Goal: Task Accomplishment & Management: Use online tool/utility

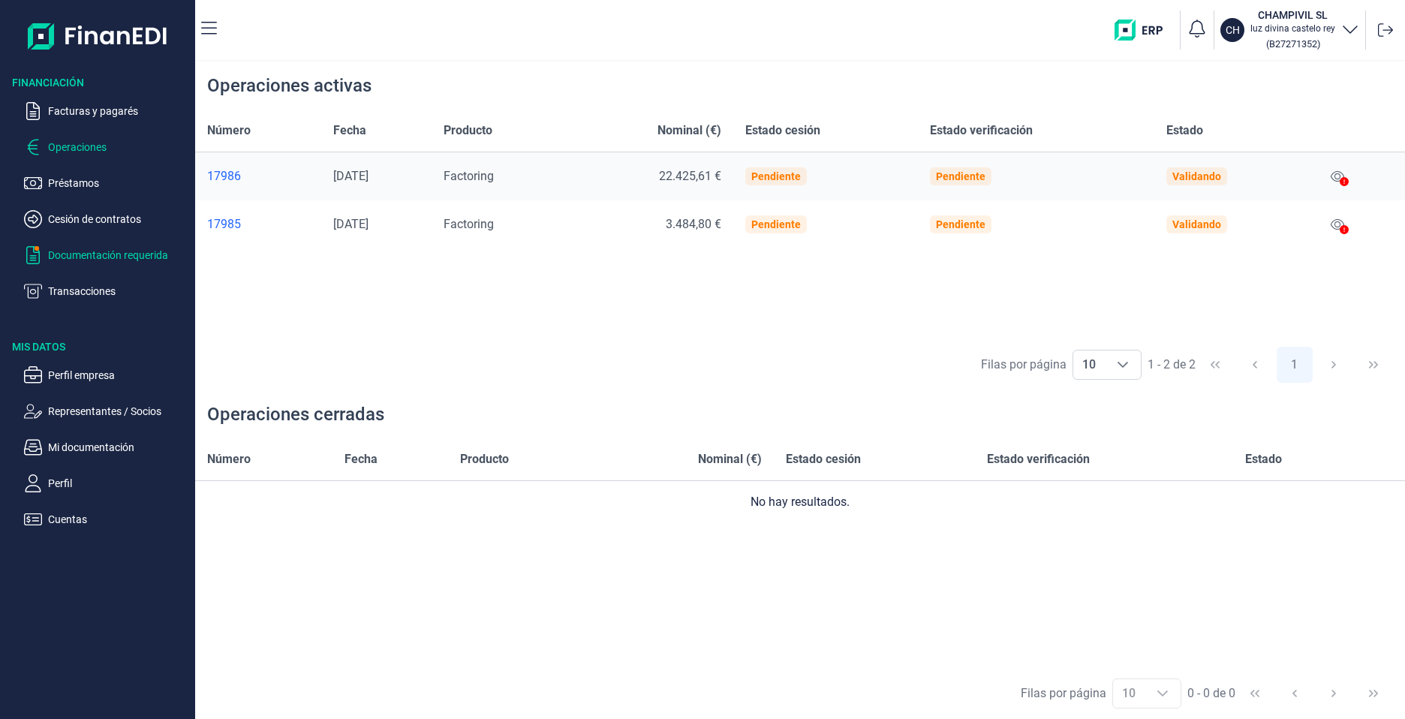
click at [110, 253] on p "Documentación requerida" at bounding box center [118, 255] width 141 height 18
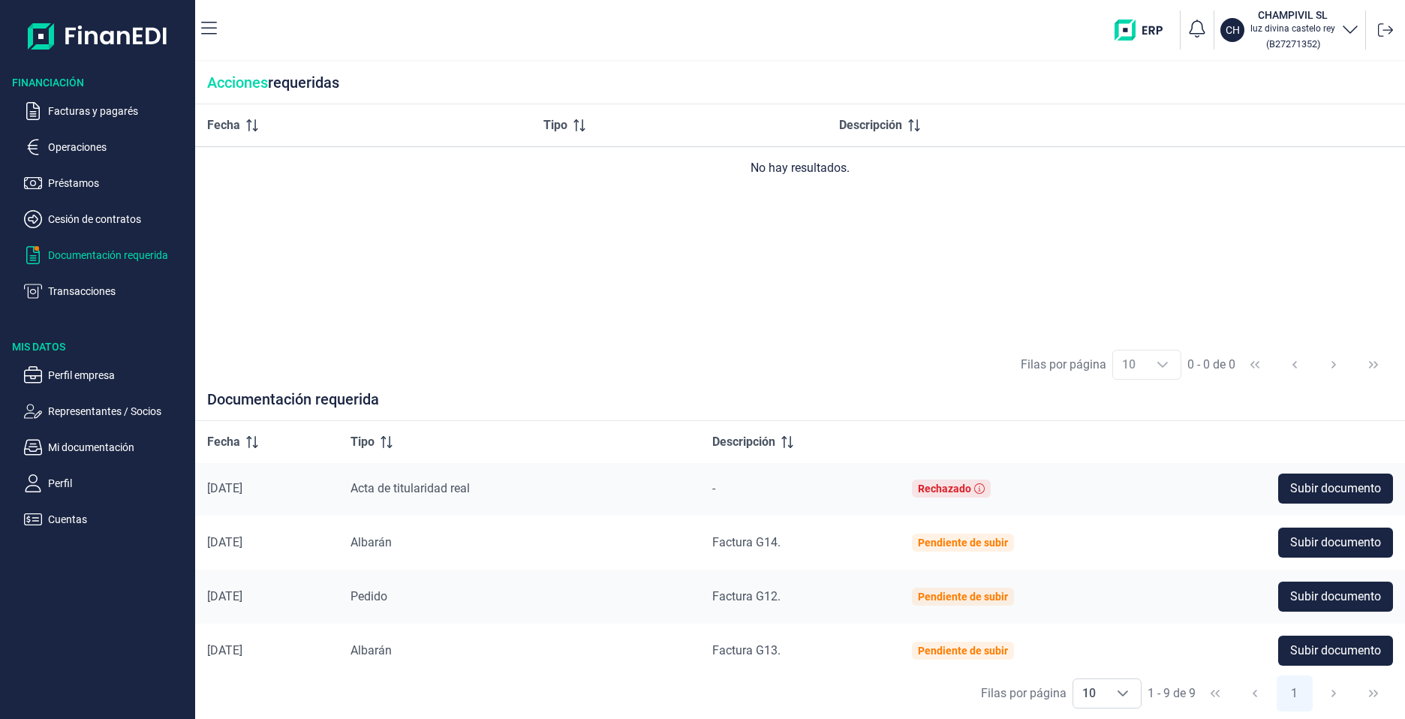
scroll to position [111, 0]
click at [1293, 538] on span "Subir documento" at bounding box center [1335, 542] width 91 height 18
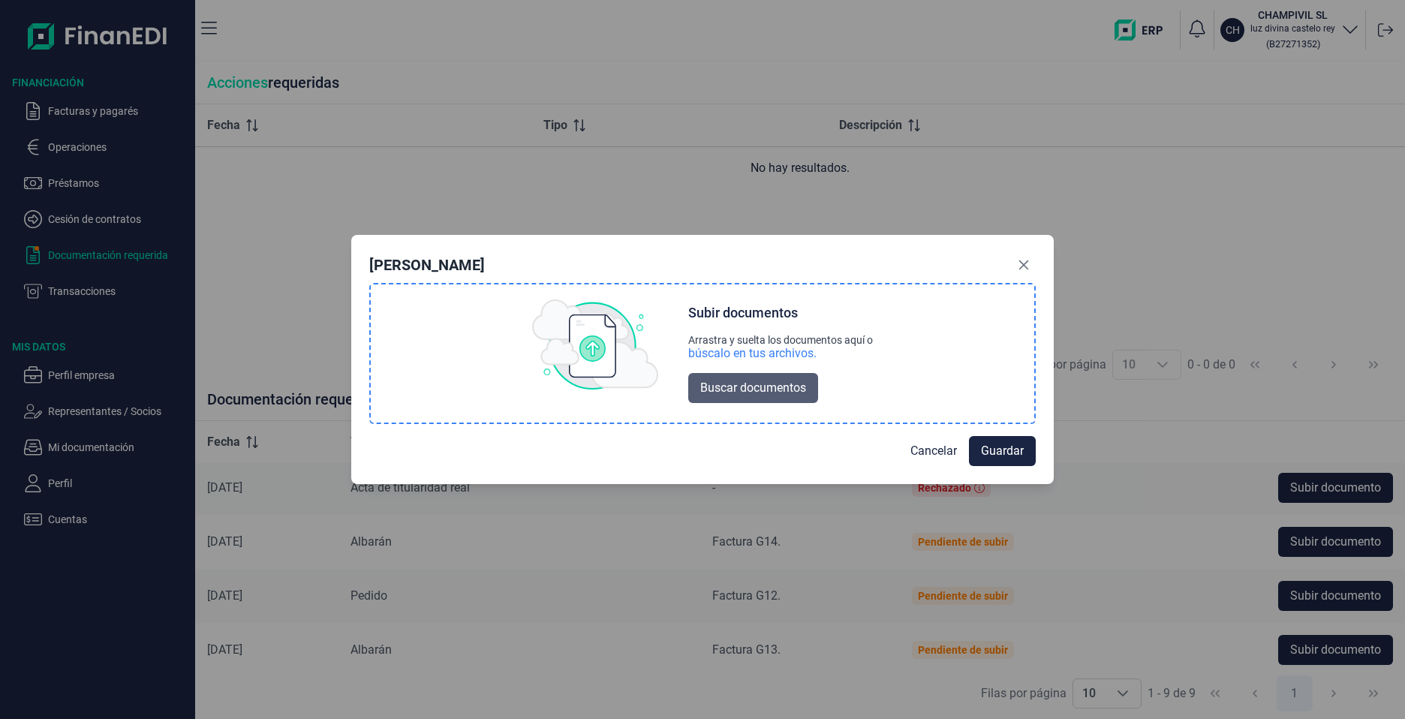
click at [747, 390] on span "Buscar documentos" at bounding box center [753, 388] width 106 height 18
click at [899, 455] on button "Cancelar" at bounding box center [933, 450] width 71 height 30
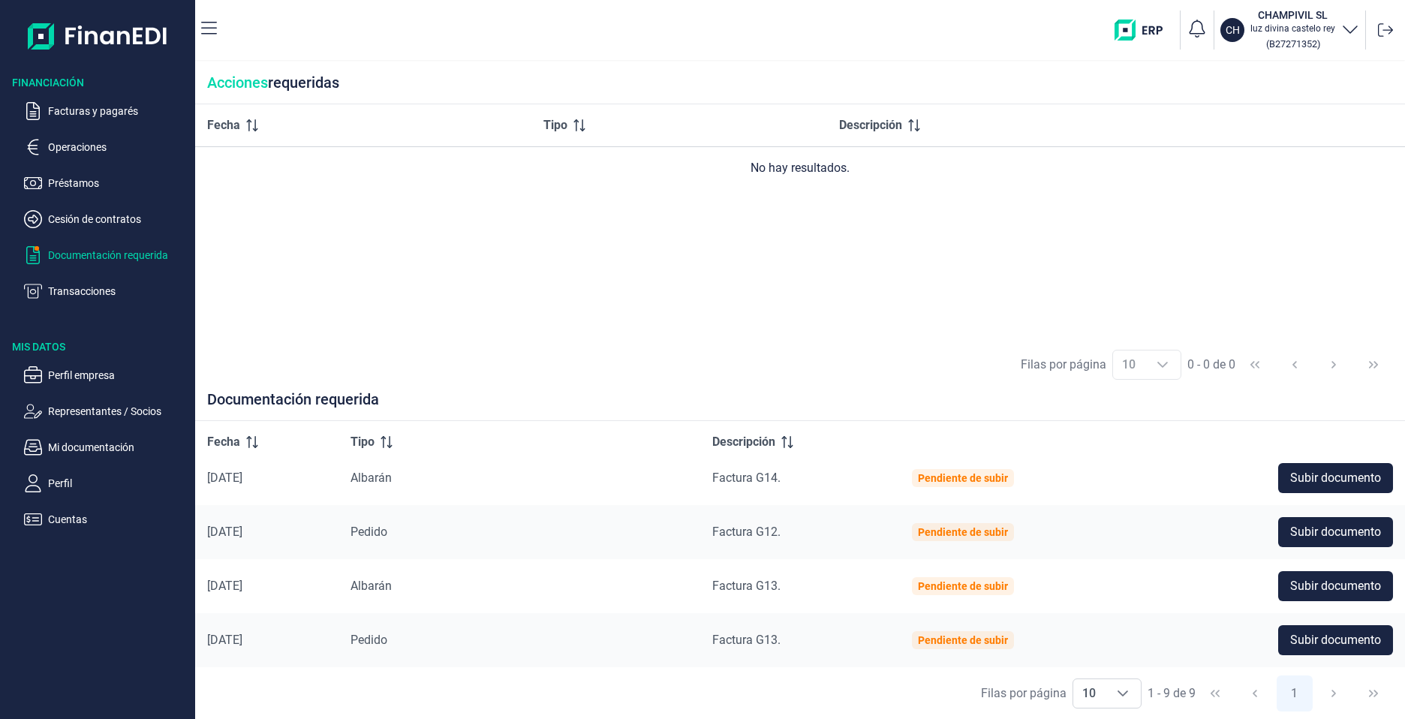
scroll to position [185, 0]
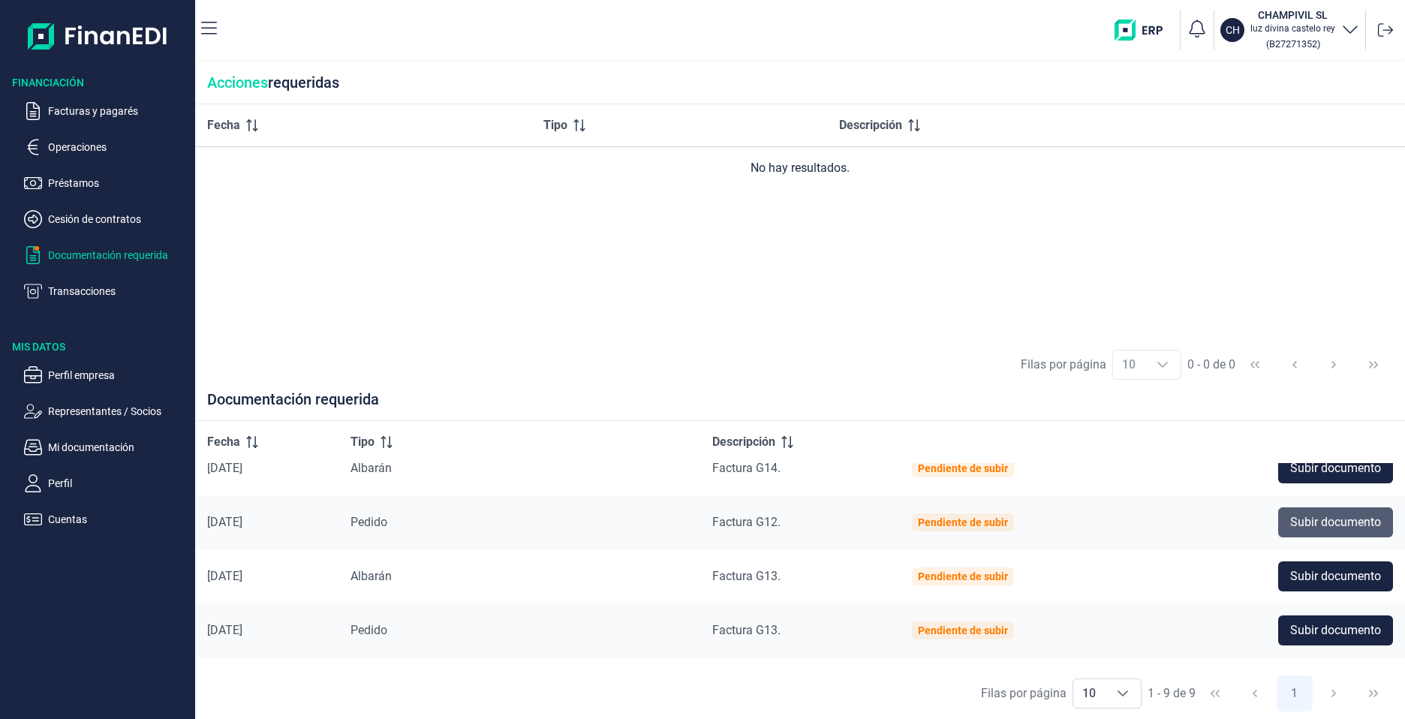
click at [1333, 528] on span "Subir documento" at bounding box center [1335, 522] width 91 height 18
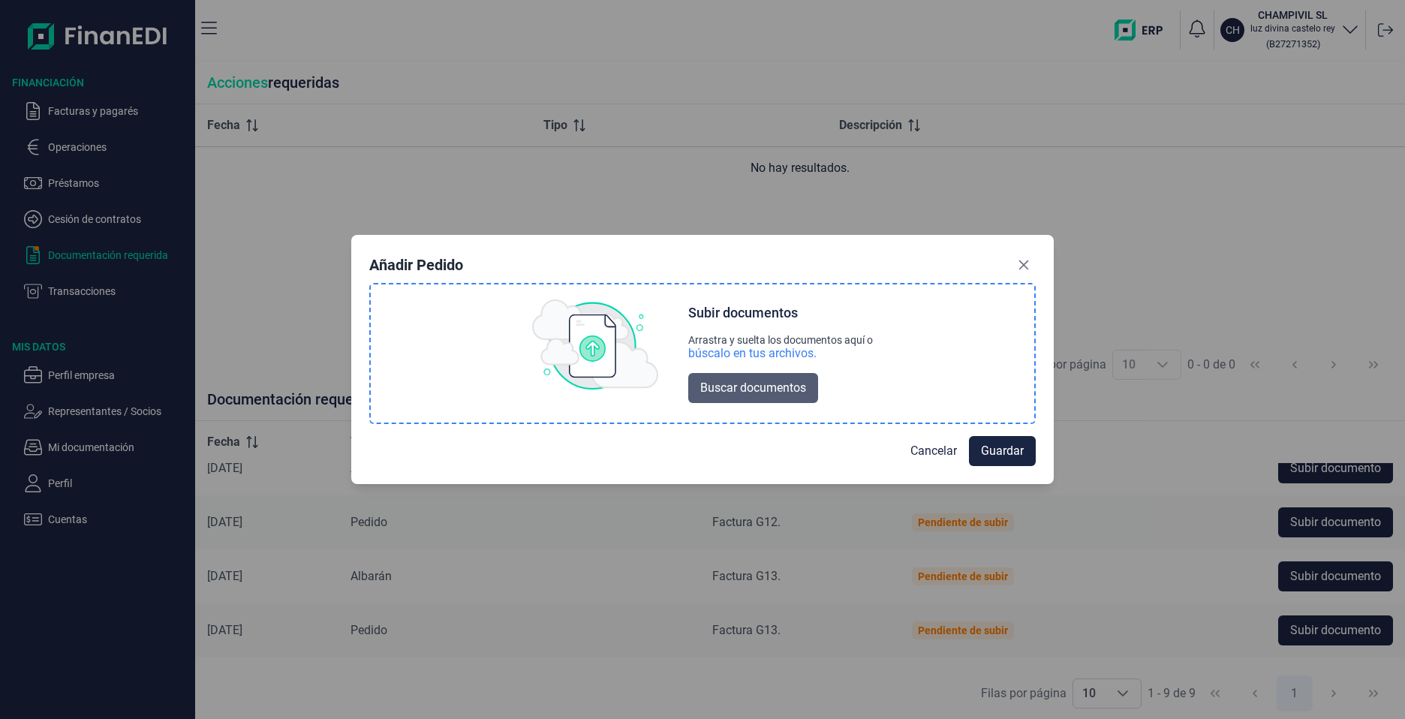
click at [722, 390] on span "Buscar documentos" at bounding box center [753, 388] width 106 height 18
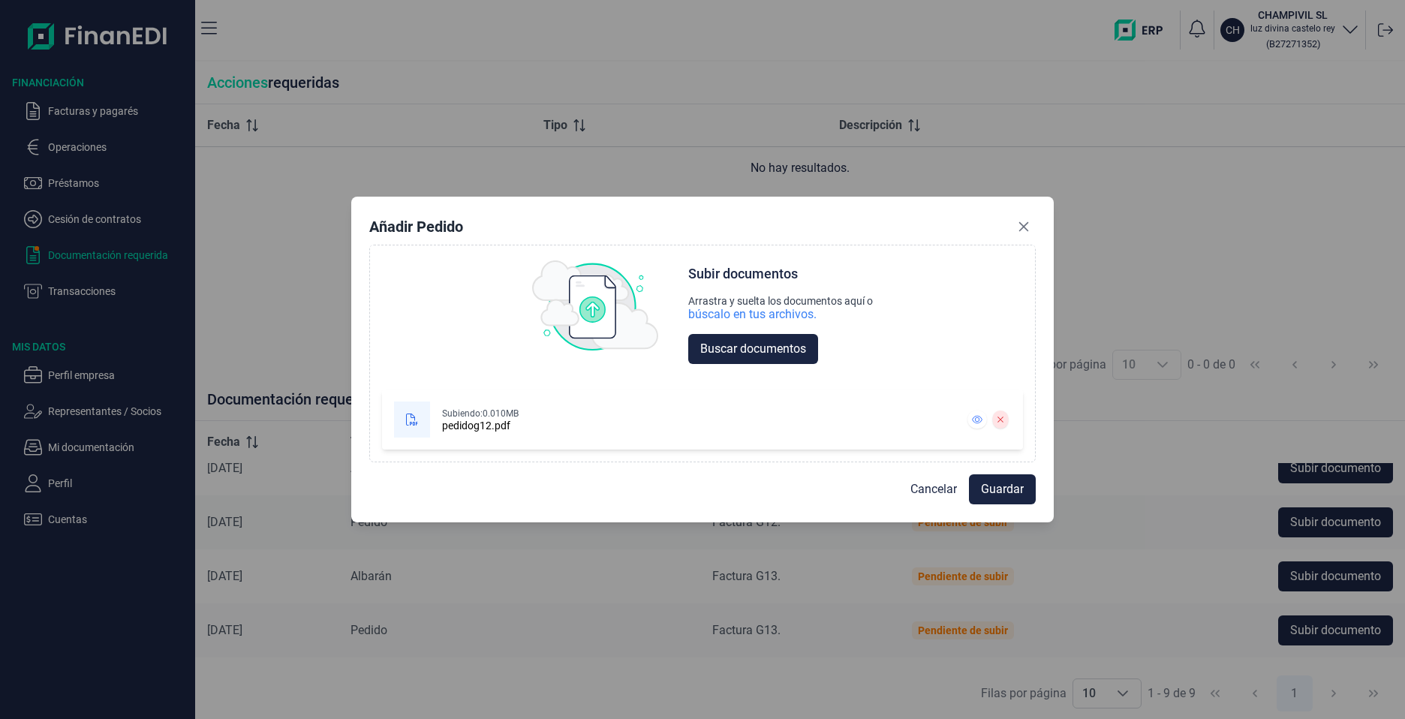
scroll to position [0, 0]
click at [982, 488] on span "Guardar" at bounding box center [1002, 489] width 43 height 18
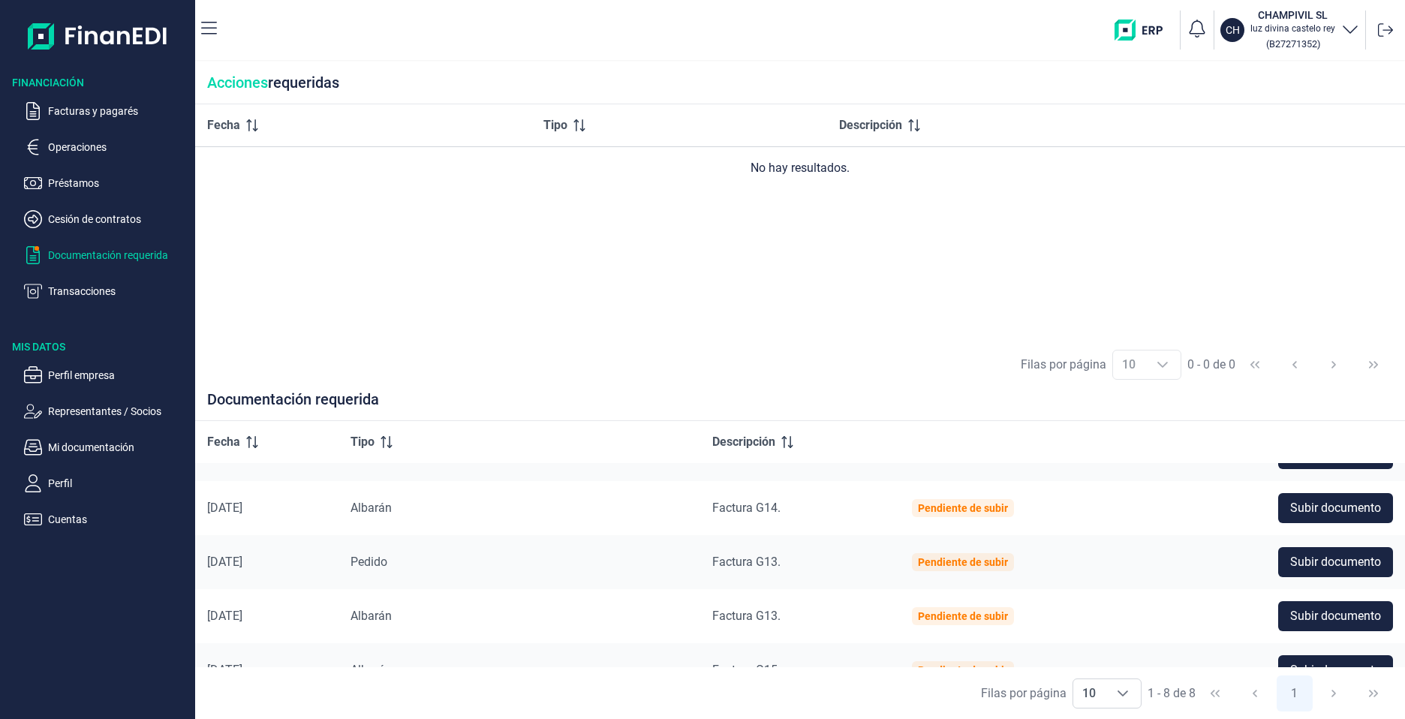
scroll to position [148, 0]
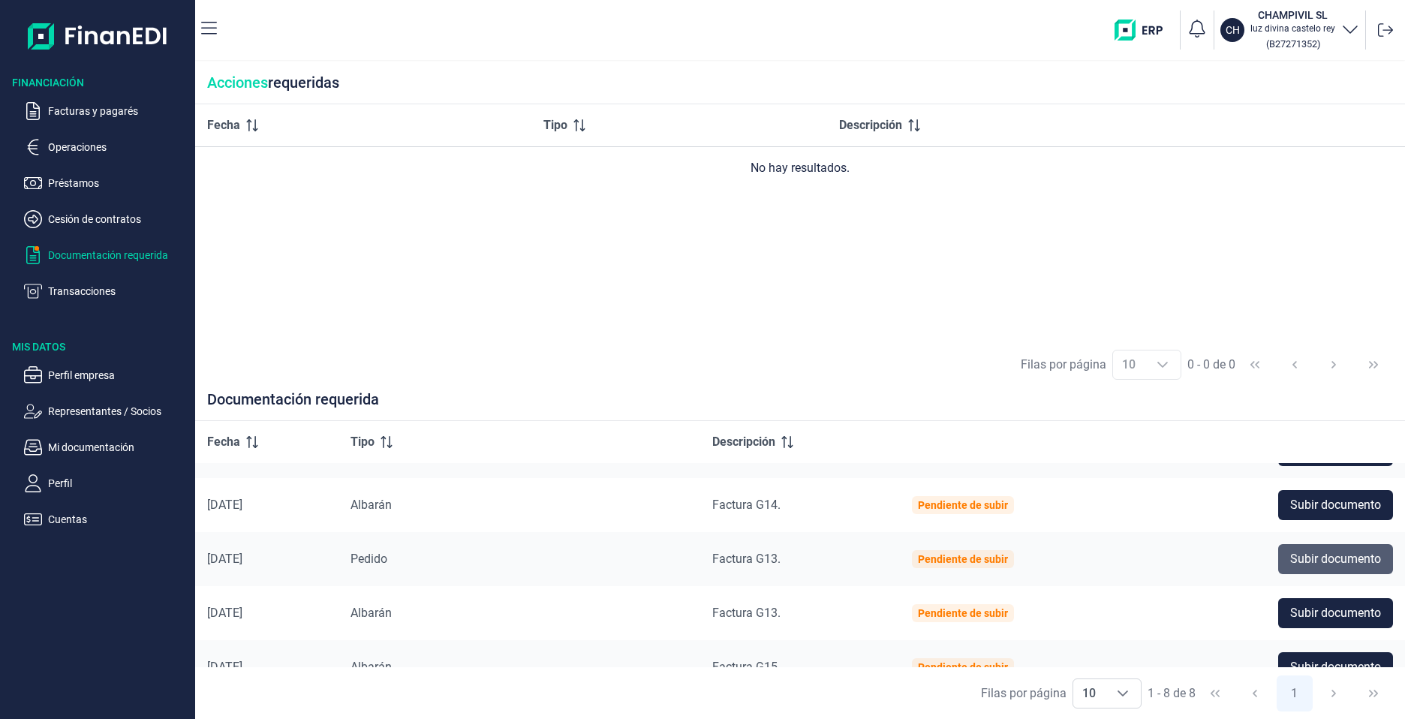
click at [1298, 570] on button "Subir documento" at bounding box center [1335, 559] width 115 height 30
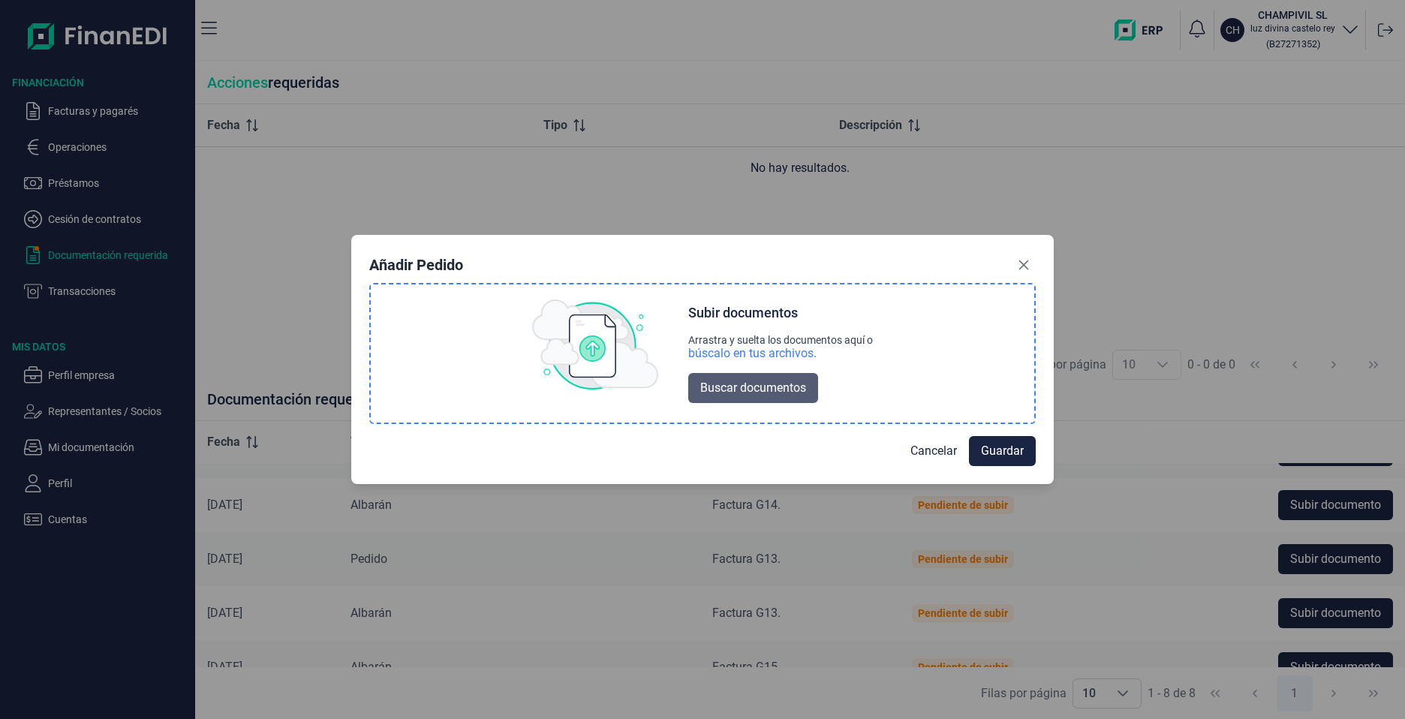
click at [766, 395] on span "Buscar documentos" at bounding box center [753, 388] width 106 height 18
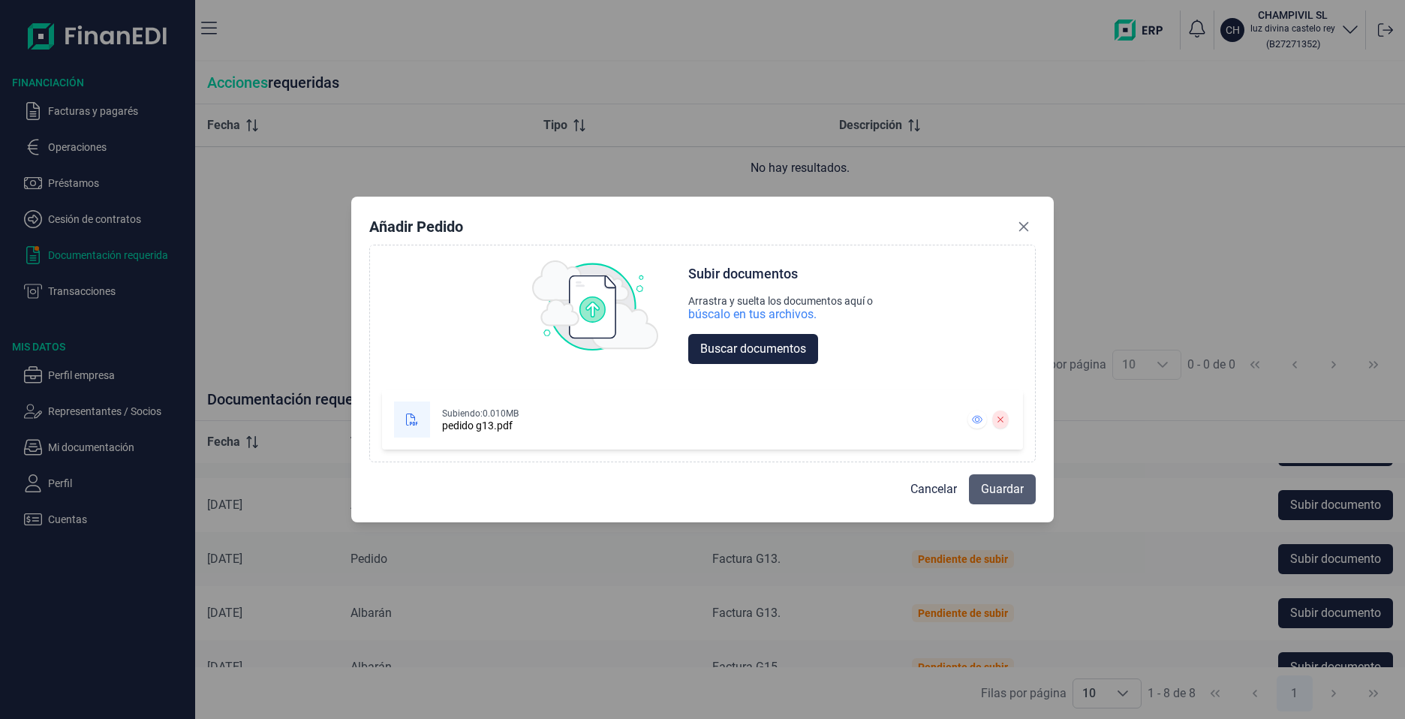
click at [987, 488] on span "Guardar" at bounding box center [1002, 489] width 43 height 18
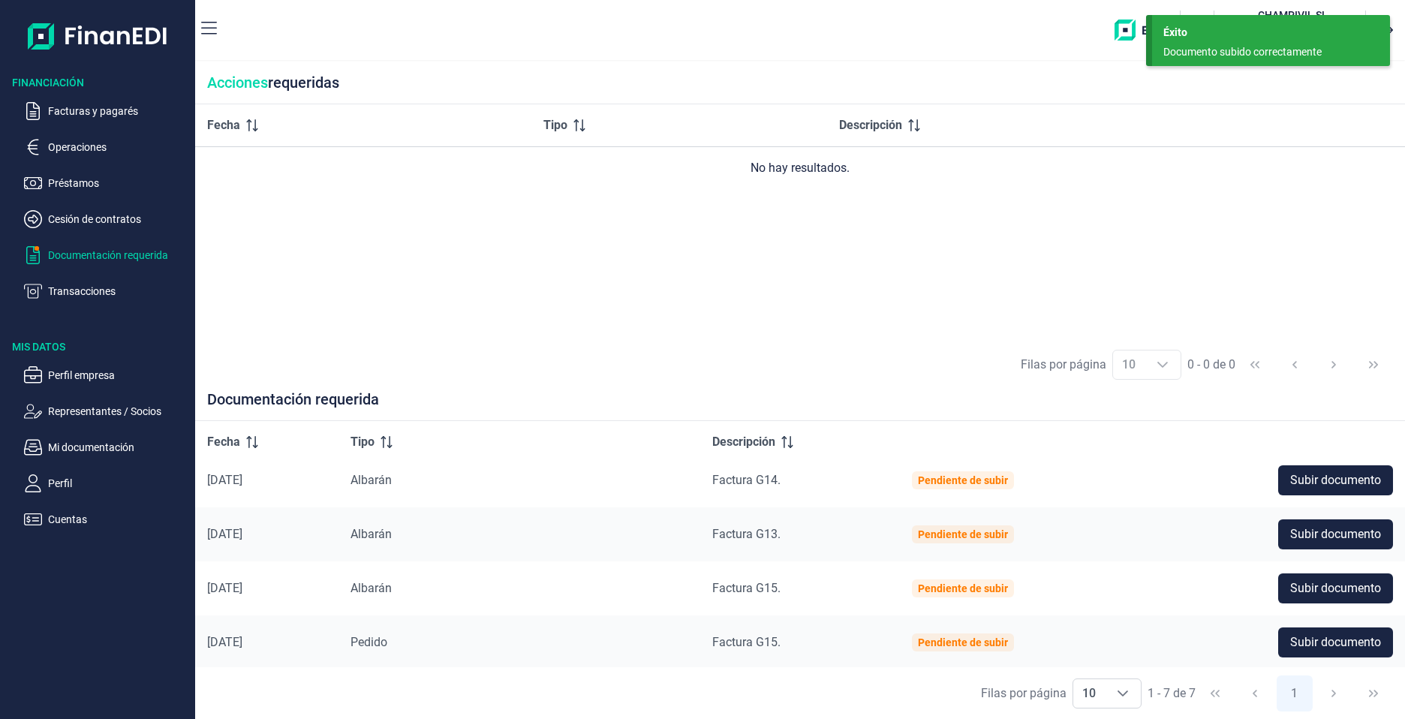
scroll to position [175, 0]
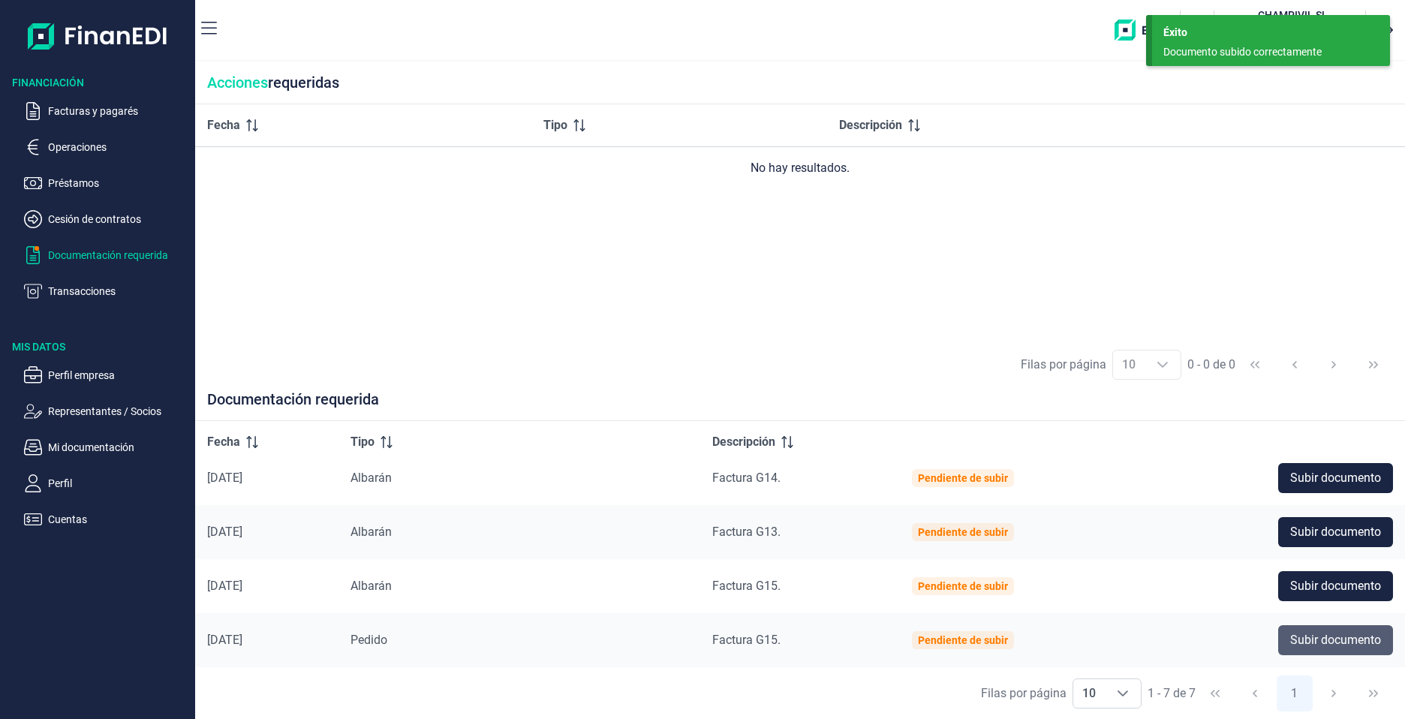
click at [1340, 646] on span "Subir documento" at bounding box center [1335, 640] width 91 height 18
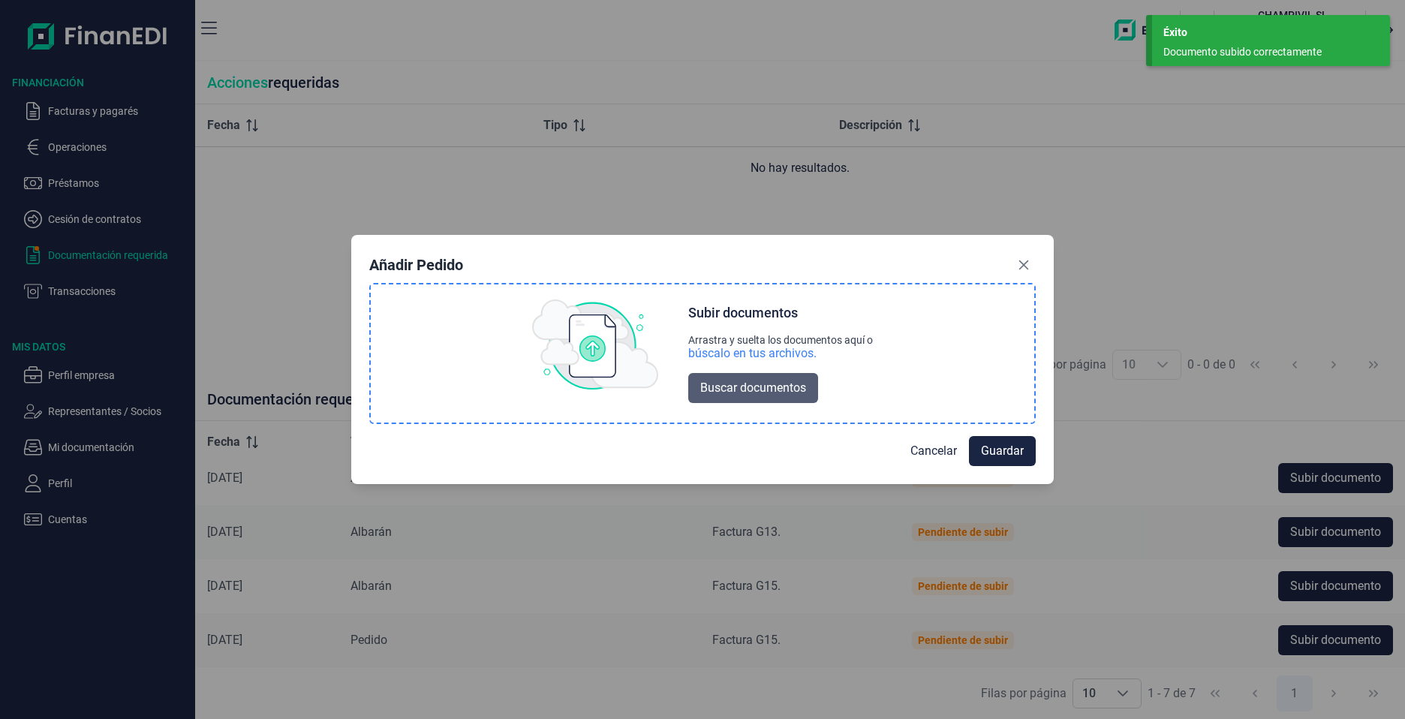
click at [760, 379] on span "Buscar documentos" at bounding box center [753, 388] width 106 height 18
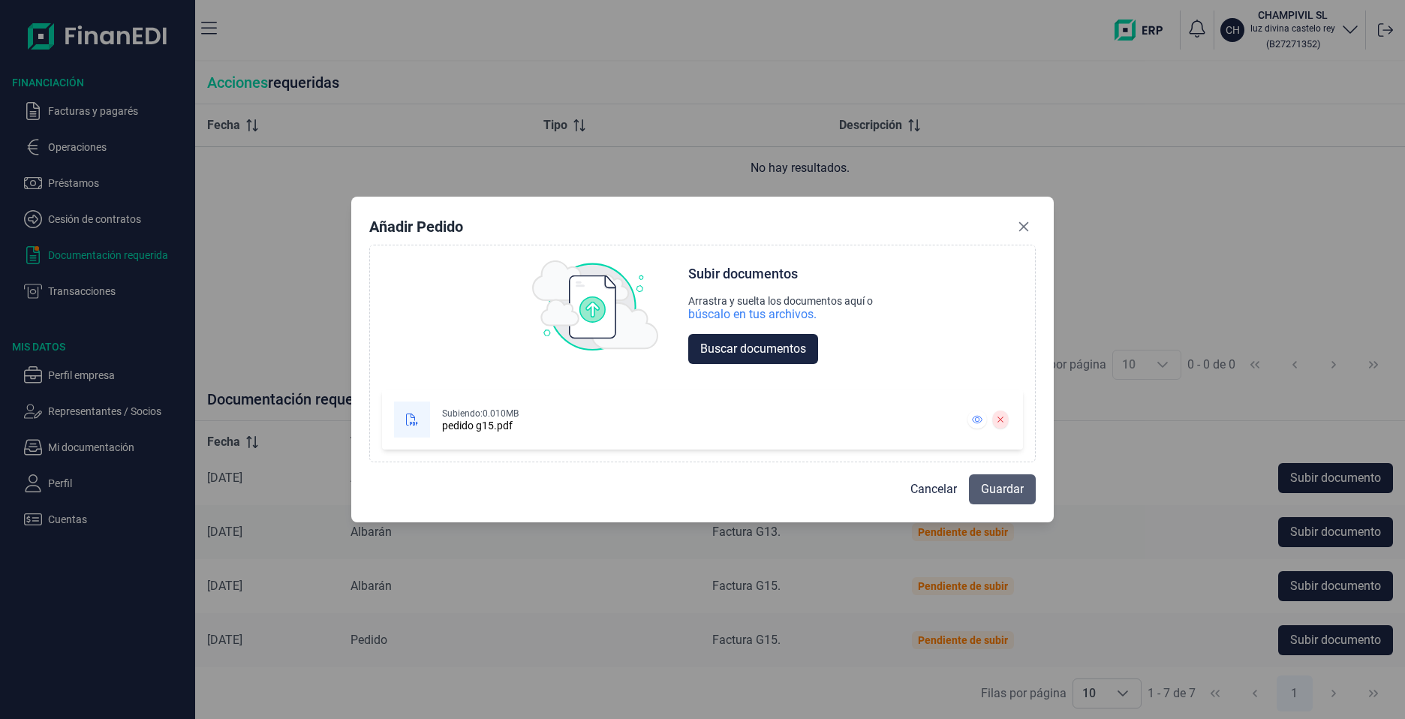
click at [1011, 488] on span "Guardar" at bounding box center [1002, 489] width 43 height 18
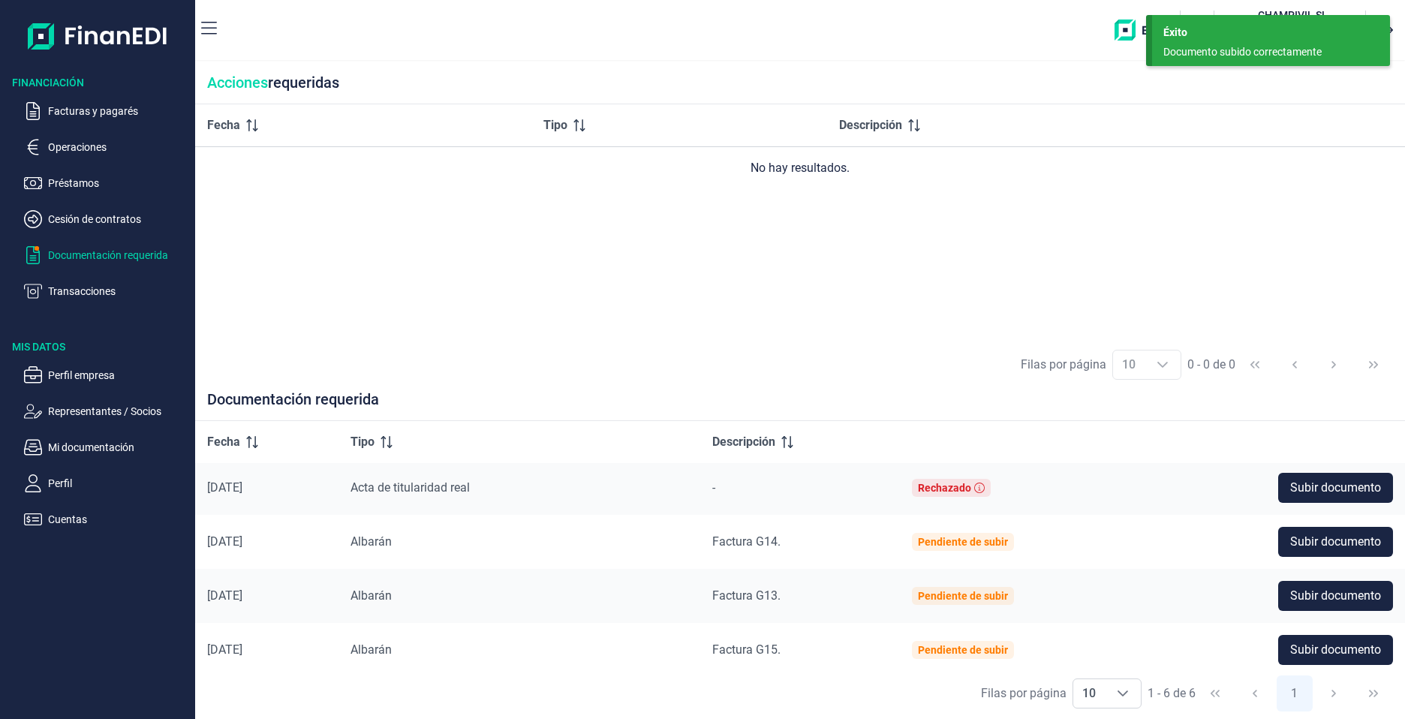
scroll to position [121, 0]
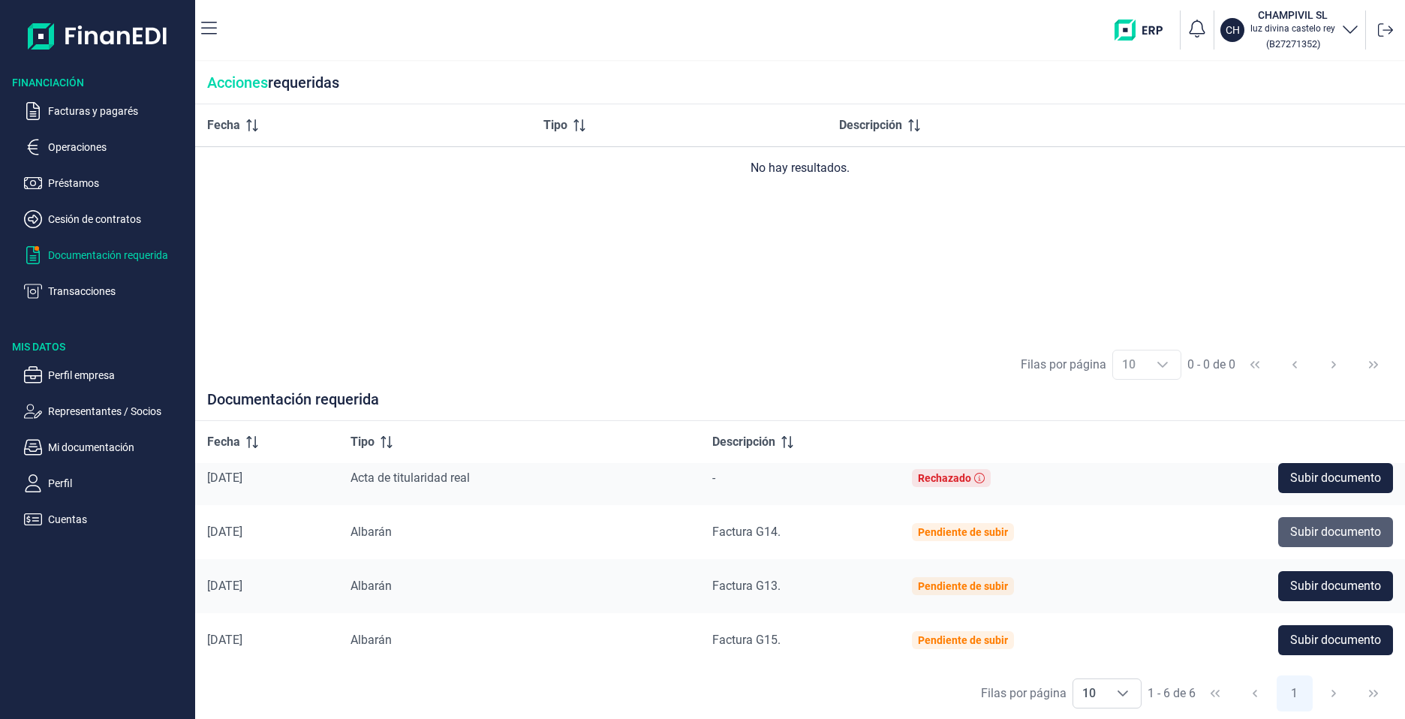
click at [1306, 533] on span "Subir documento" at bounding box center [1335, 532] width 91 height 18
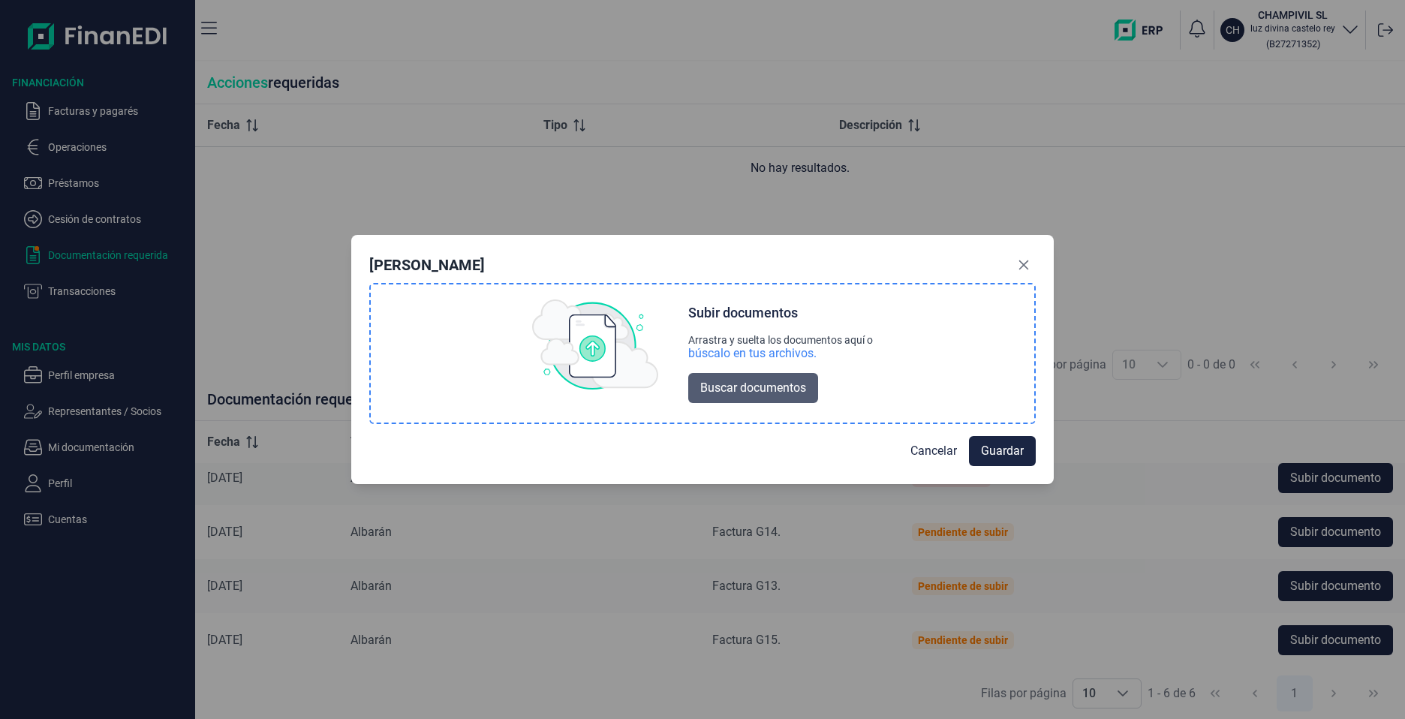
click at [751, 385] on span "Buscar documentos" at bounding box center [753, 388] width 106 height 18
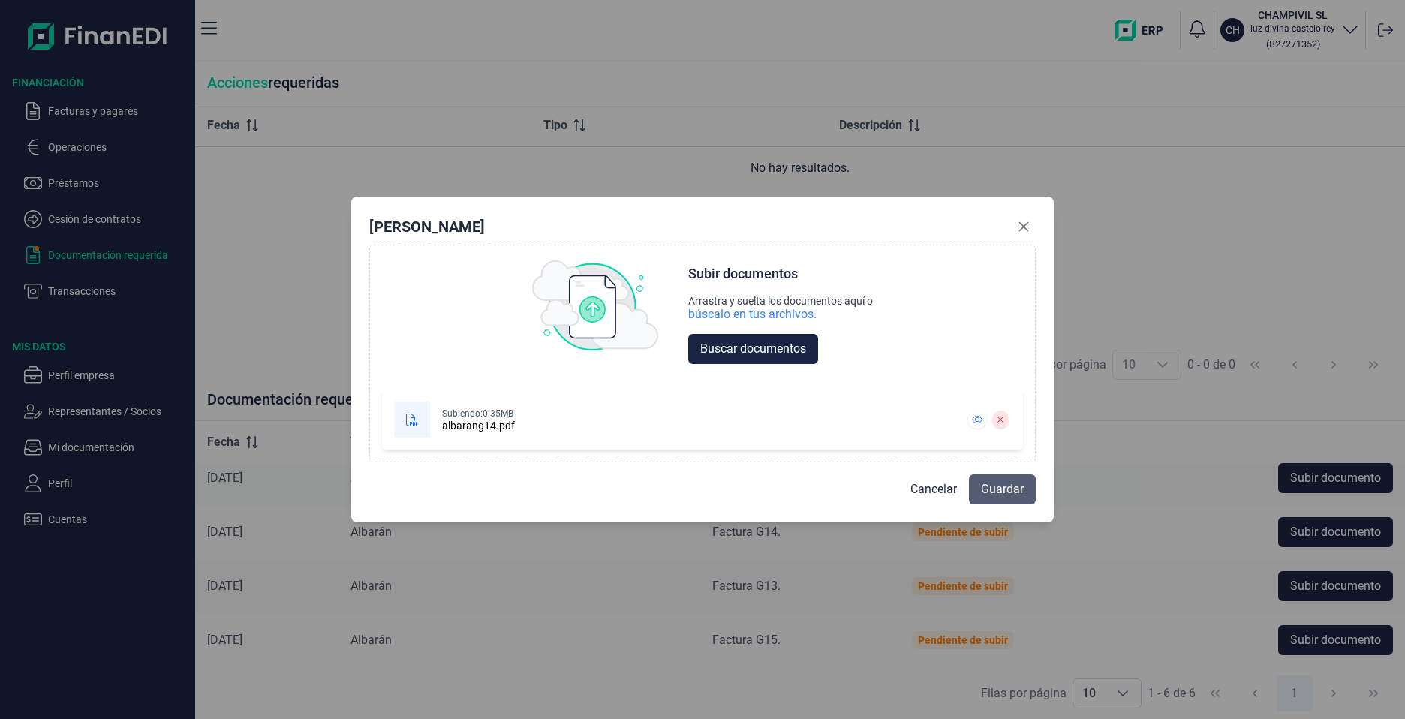
click at [1000, 488] on span "Guardar" at bounding box center [1002, 489] width 43 height 18
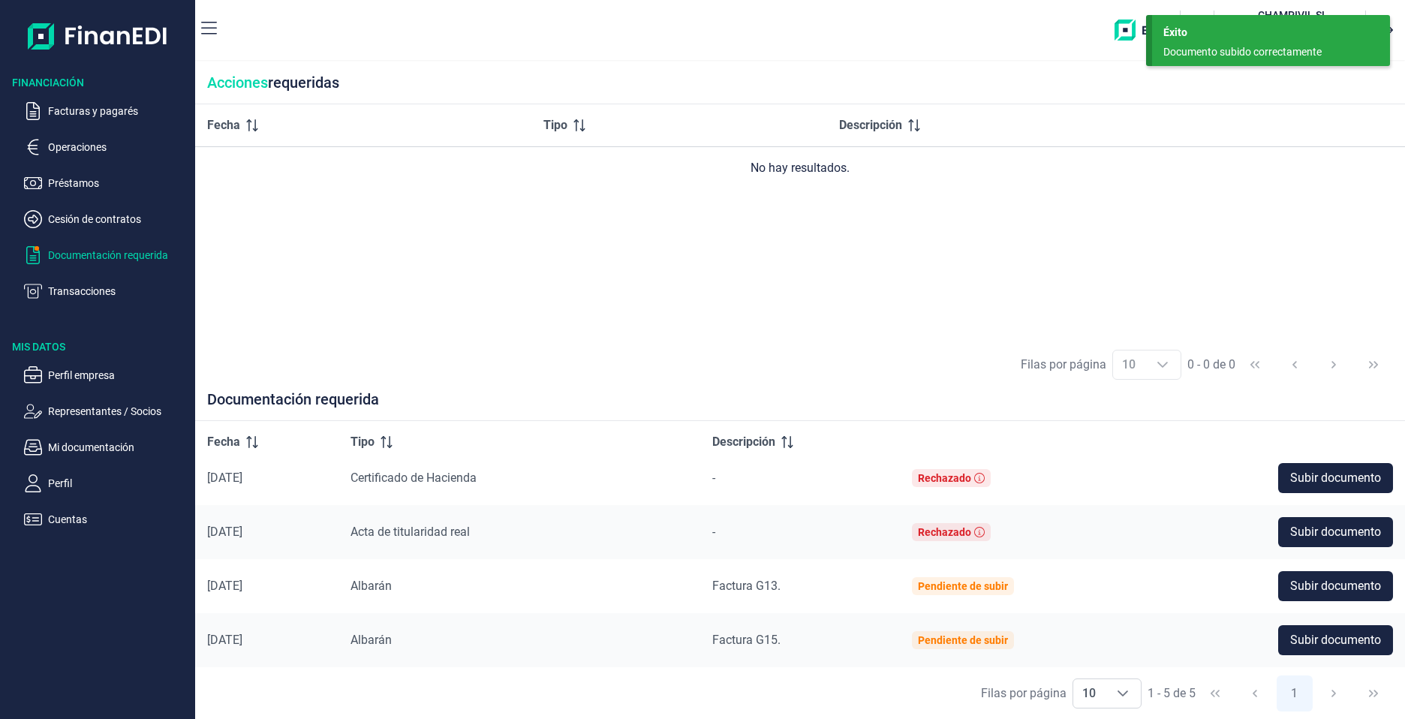
scroll to position [67, 0]
click at [1295, 582] on span "Subir documento" at bounding box center [1335, 586] width 91 height 18
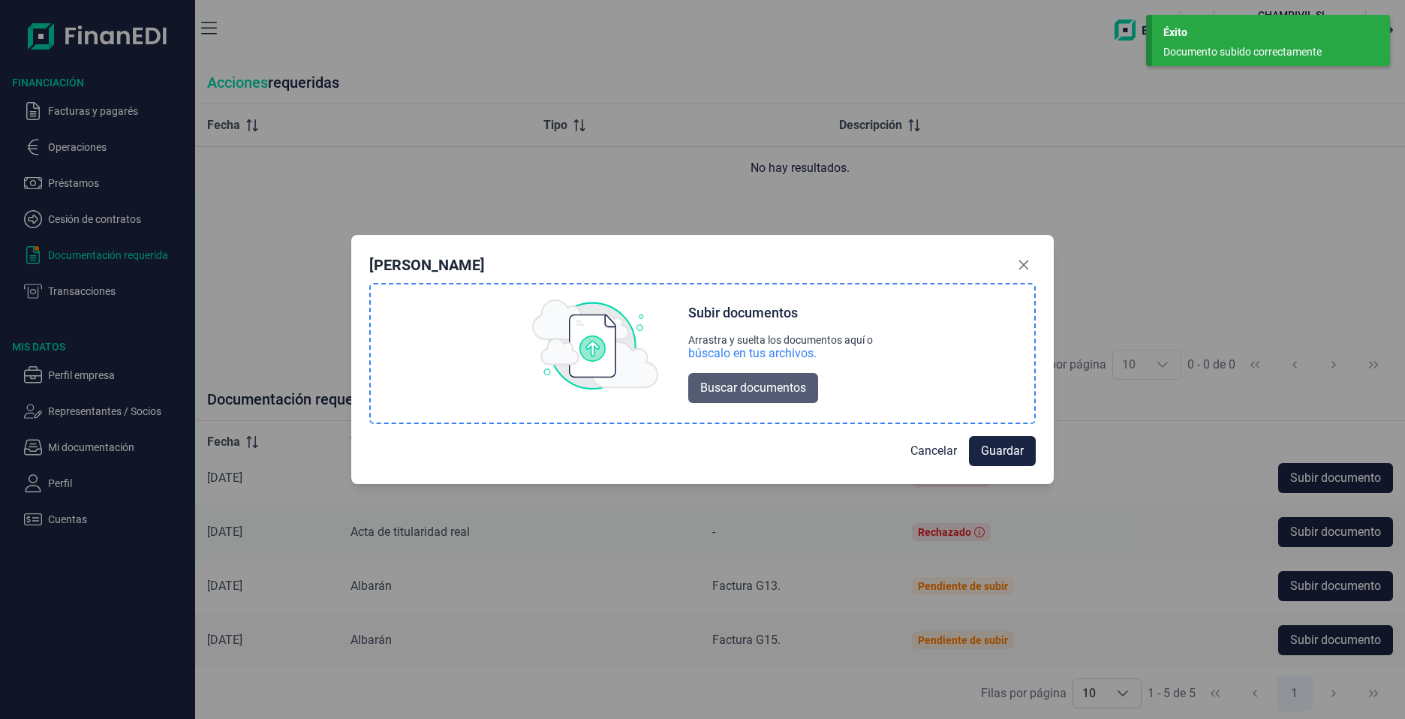
click at [700, 383] on span "Buscar documentos" at bounding box center [753, 388] width 106 height 18
click at [921, 449] on span "Cancelar" at bounding box center [933, 450] width 47 height 18
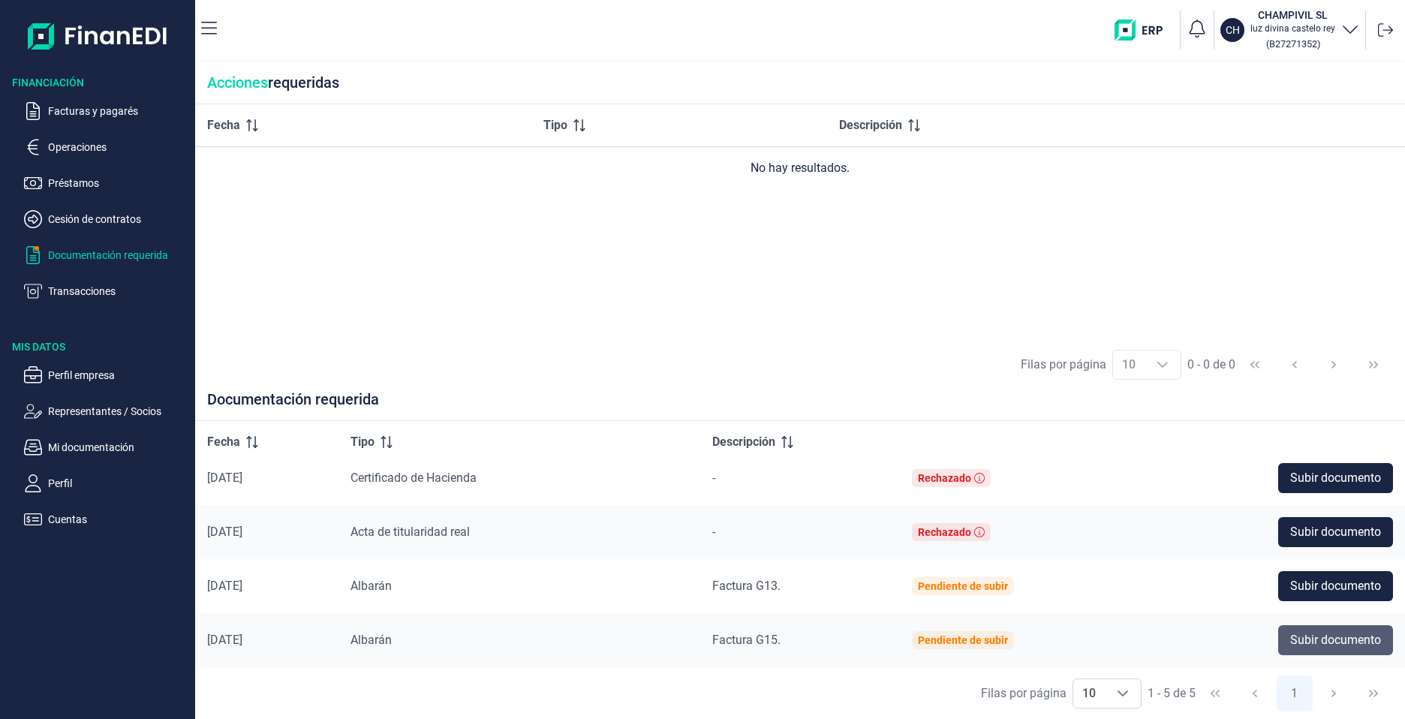
click at [1317, 631] on span "Subir documento" at bounding box center [1335, 640] width 91 height 18
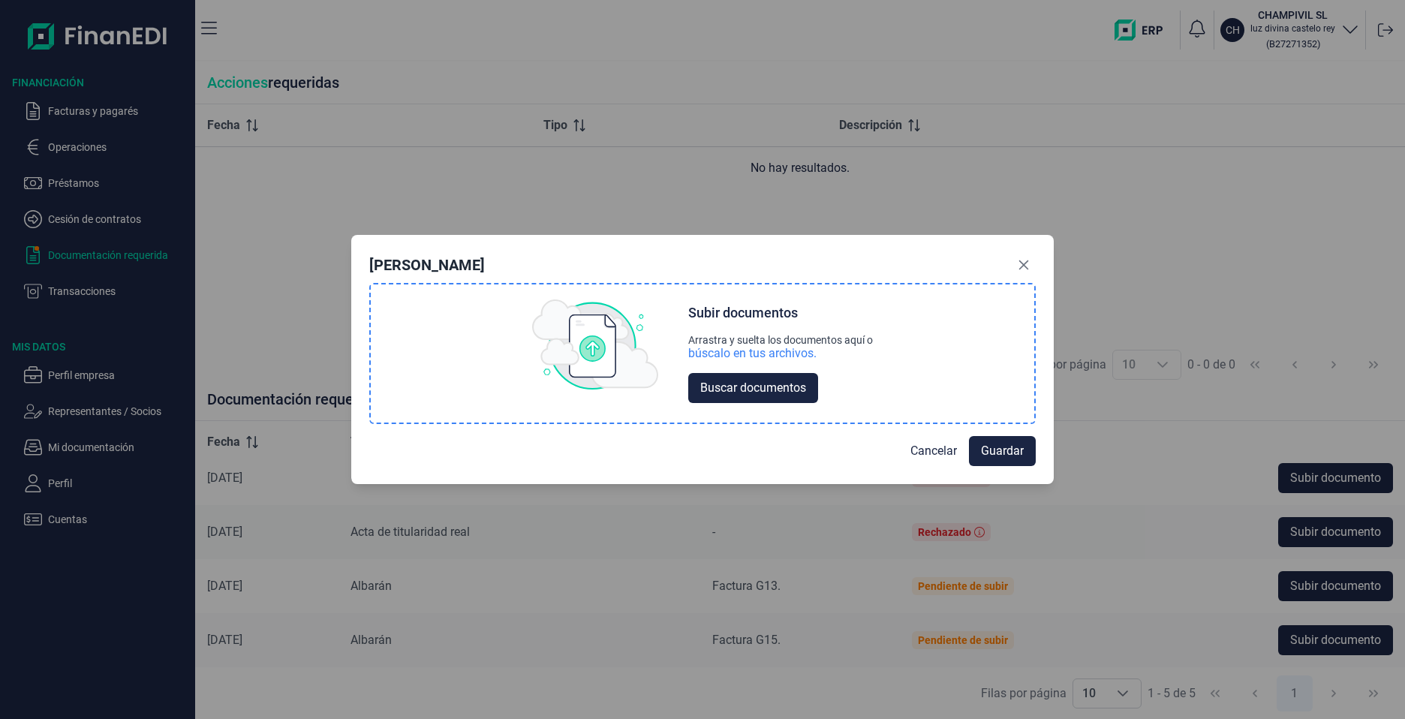
click at [729, 365] on div "Subir documentos Arrastra y suelta los documentos aquí o búscalo en tus archivo…" at bounding box center [780, 353] width 185 height 99
click at [736, 397] on button "Buscar documentos" at bounding box center [753, 388] width 130 height 30
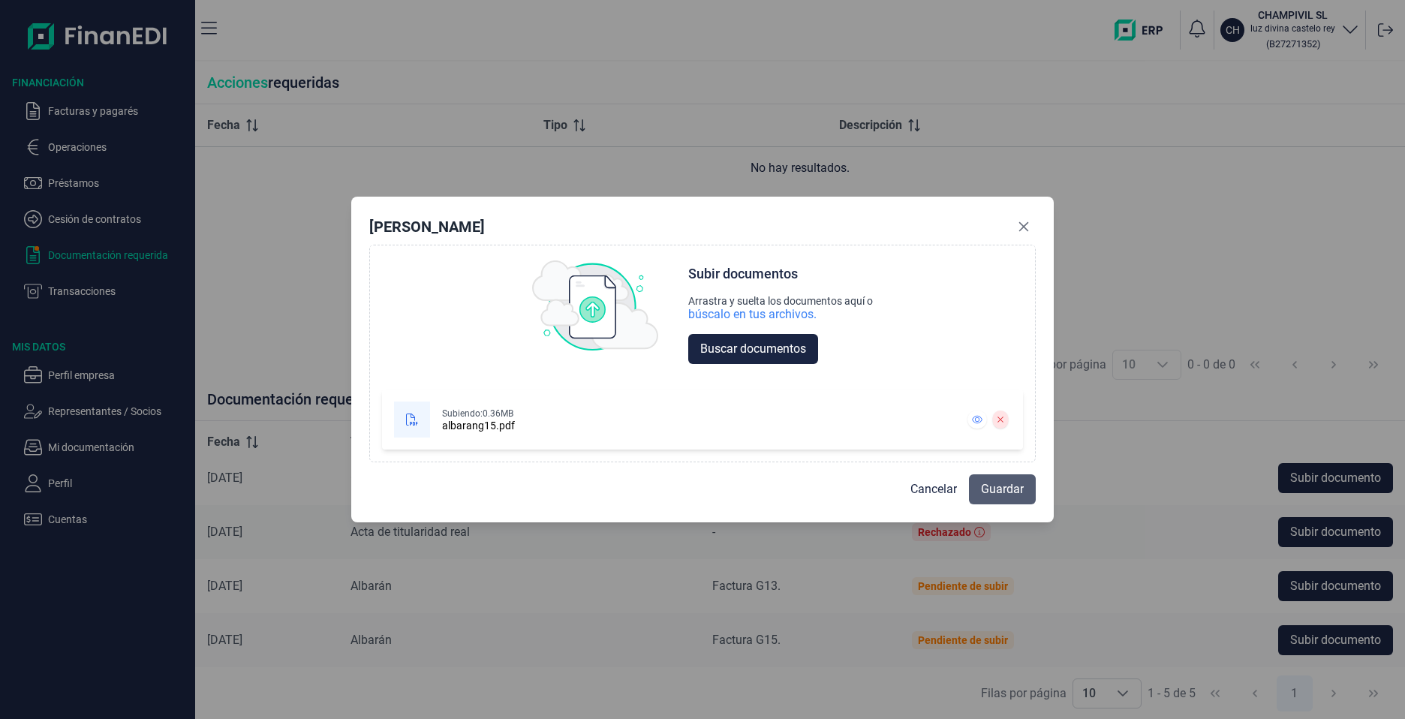
click at [997, 488] on span "Guardar" at bounding box center [1002, 489] width 43 height 18
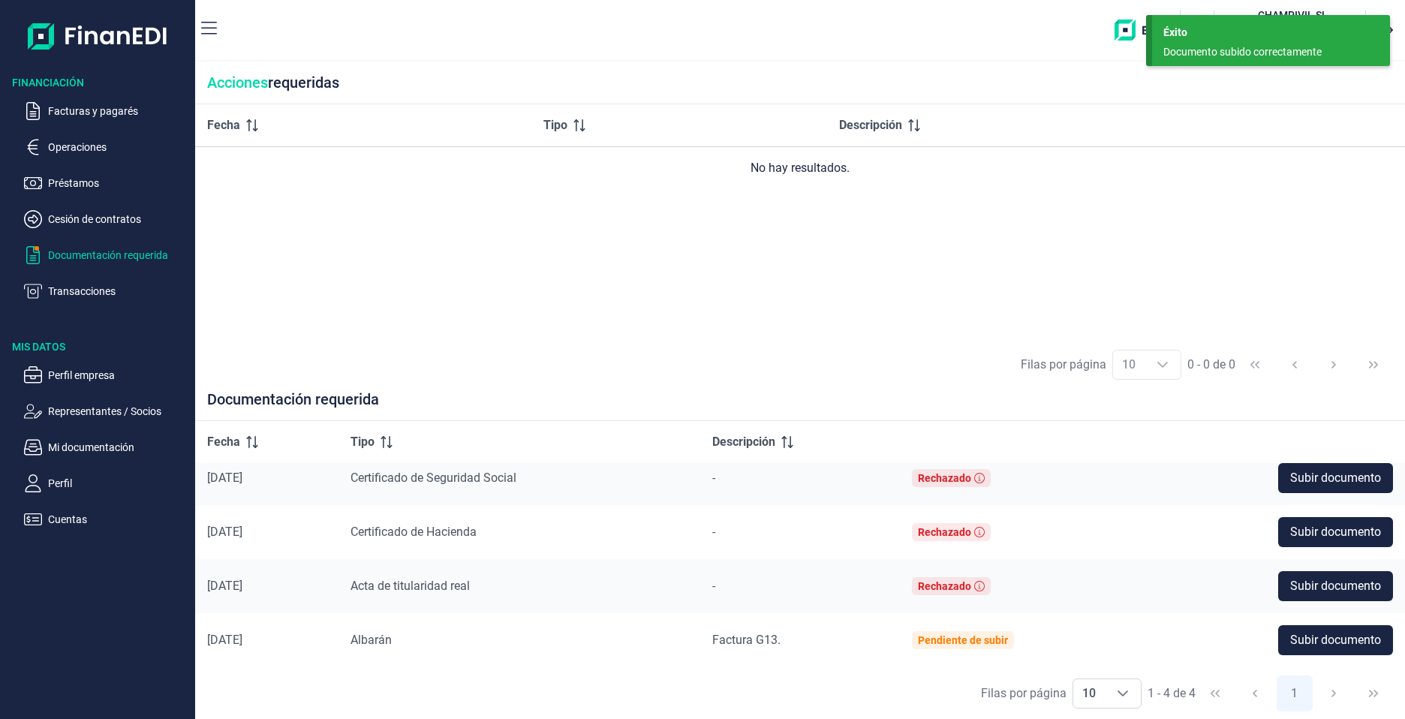
scroll to position [13, 0]
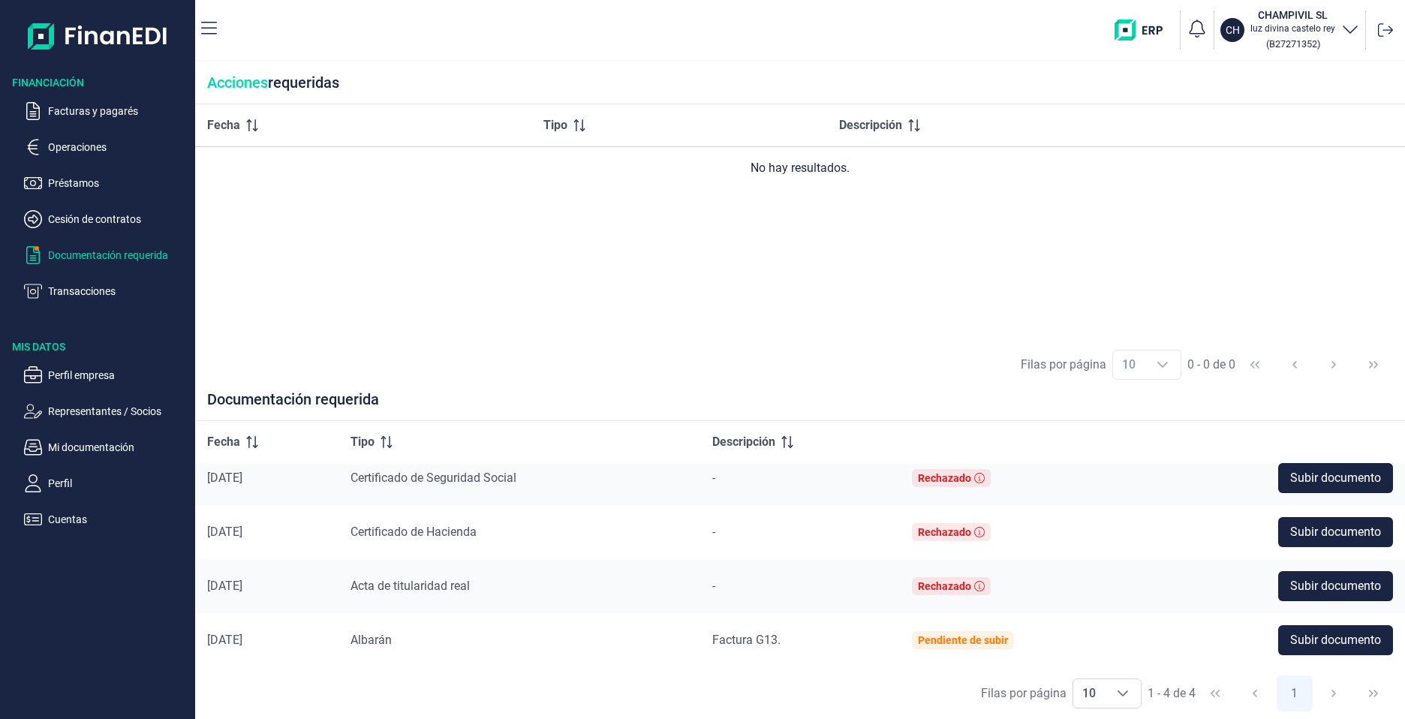
click at [113, 254] on p "Documentación requerida" at bounding box center [118, 255] width 141 height 18
click at [94, 215] on p "Cesión de contratos" at bounding box center [118, 219] width 141 height 18
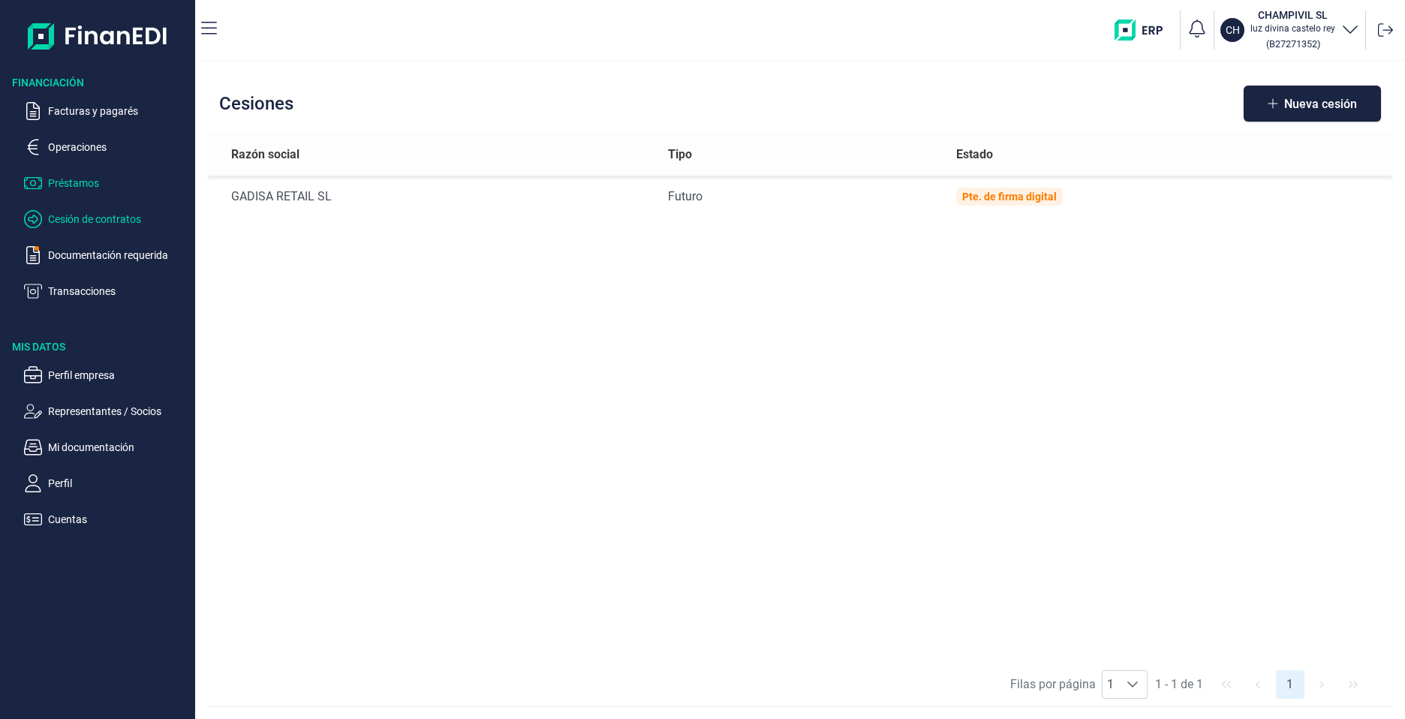
click at [93, 191] on p "Préstamos" at bounding box center [118, 183] width 141 height 18
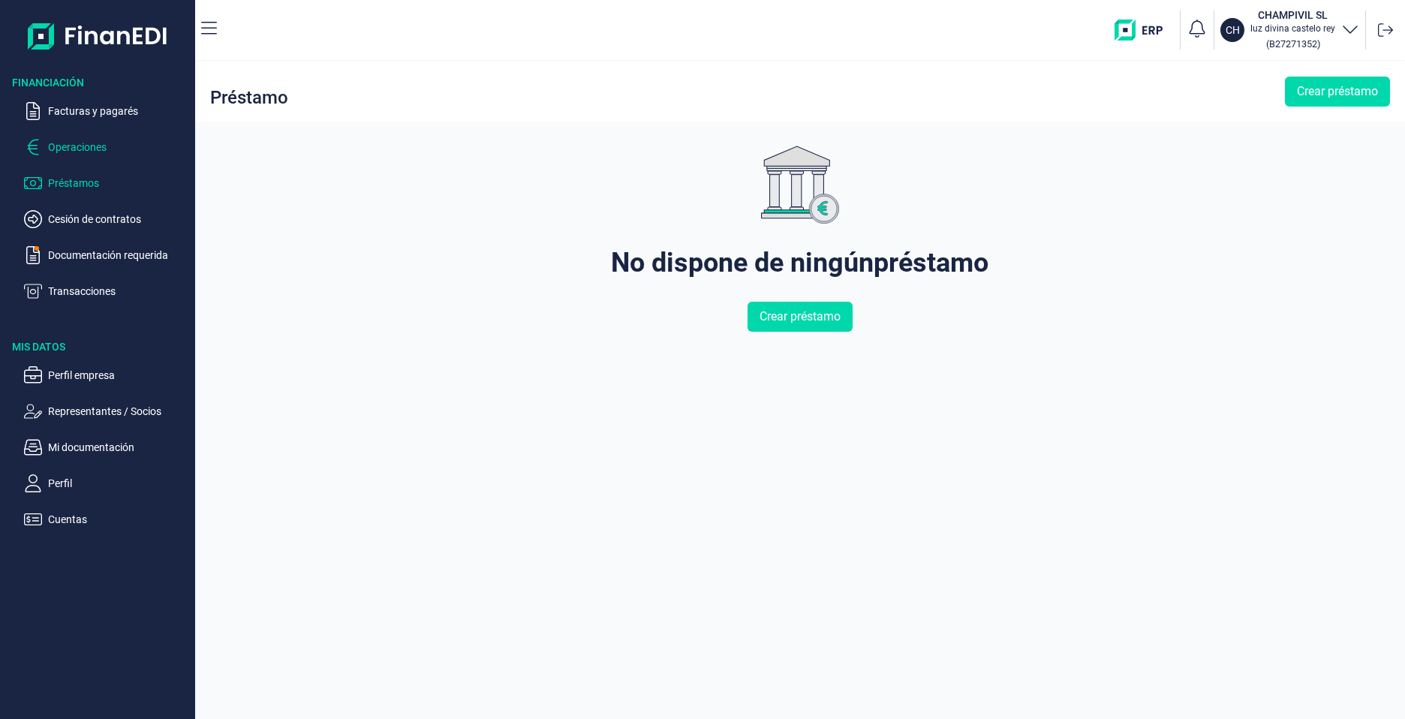
click at [80, 149] on p "Operaciones" at bounding box center [118, 147] width 141 height 18
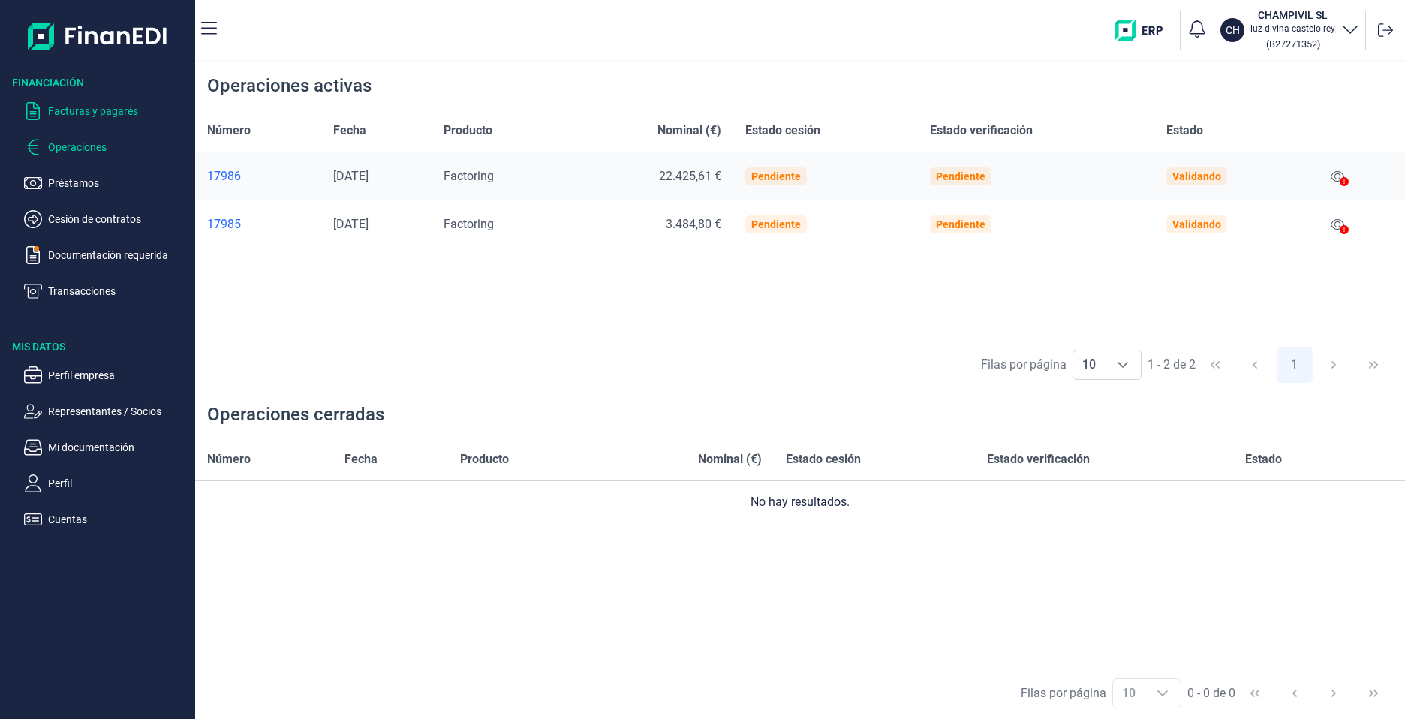
click at [118, 110] on p "Facturas y pagarés" at bounding box center [118, 111] width 141 height 18
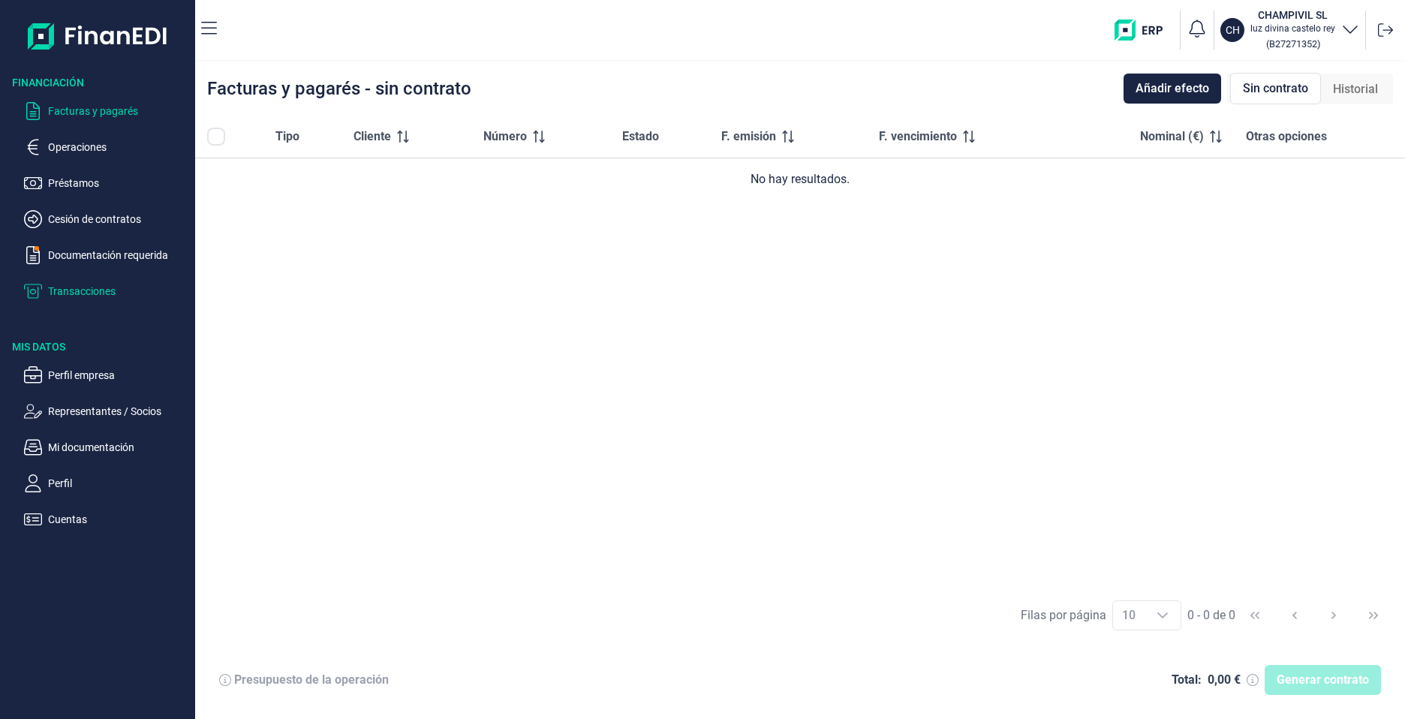
click at [94, 292] on p "Transacciones" at bounding box center [118, 291] width 141 height 18
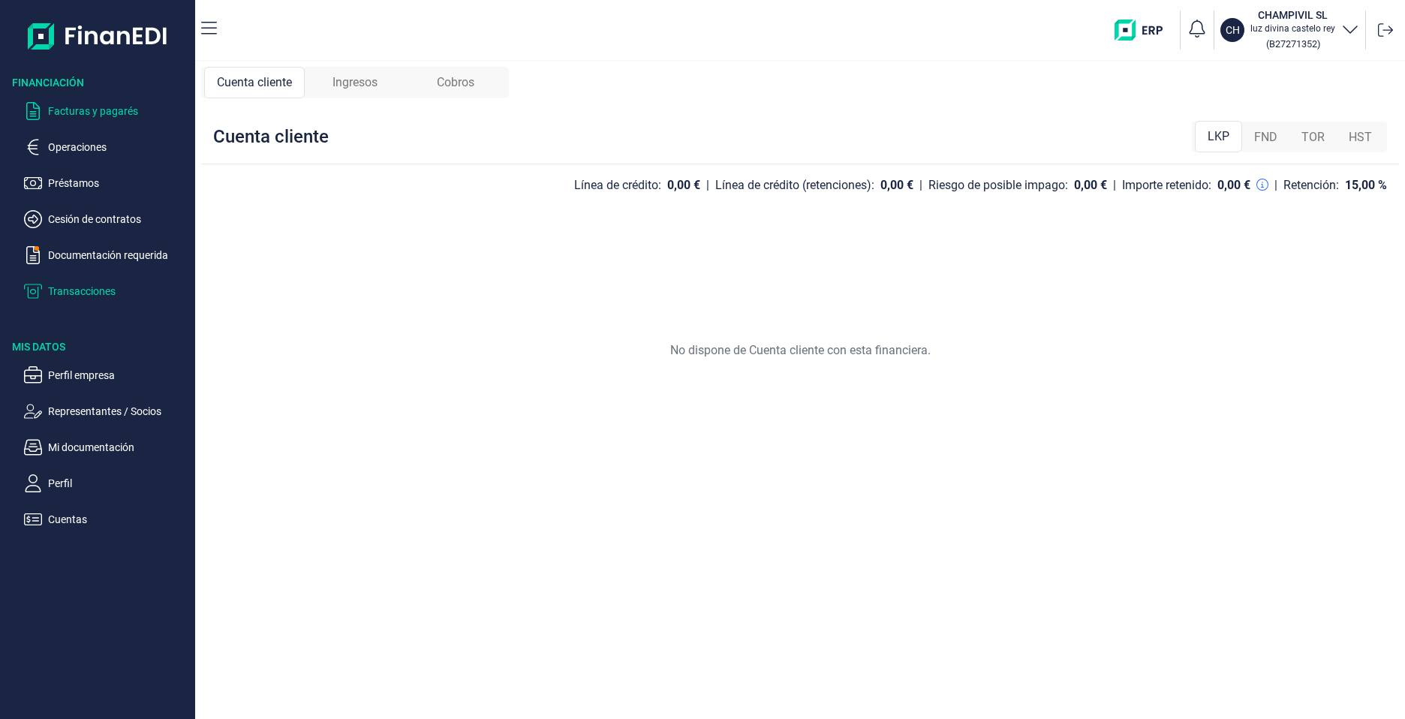
click at [77, 115] on p "Facturas y pagarés" at bounding box center [118, 111] width 141 height 18
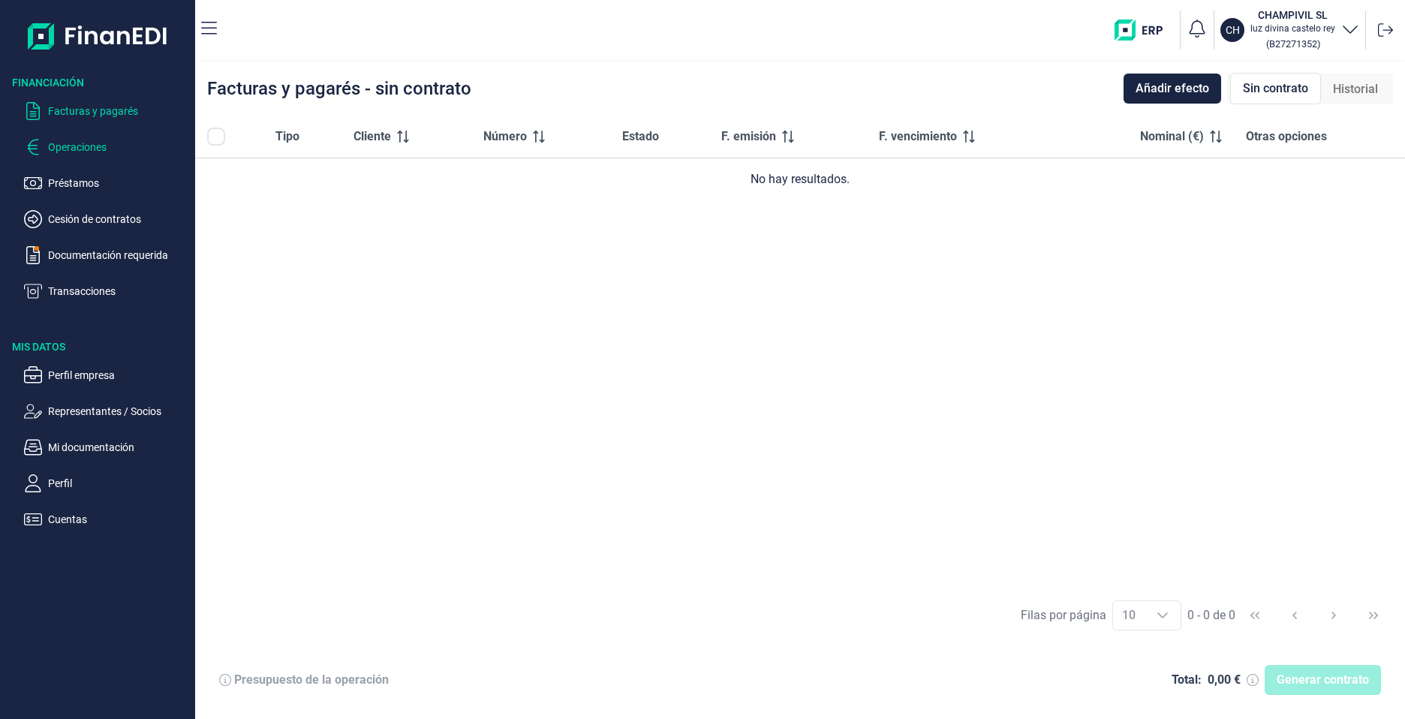
click at [75, 152] on p "Operaciones" at bounding box center [118, 147] width 141 height 18
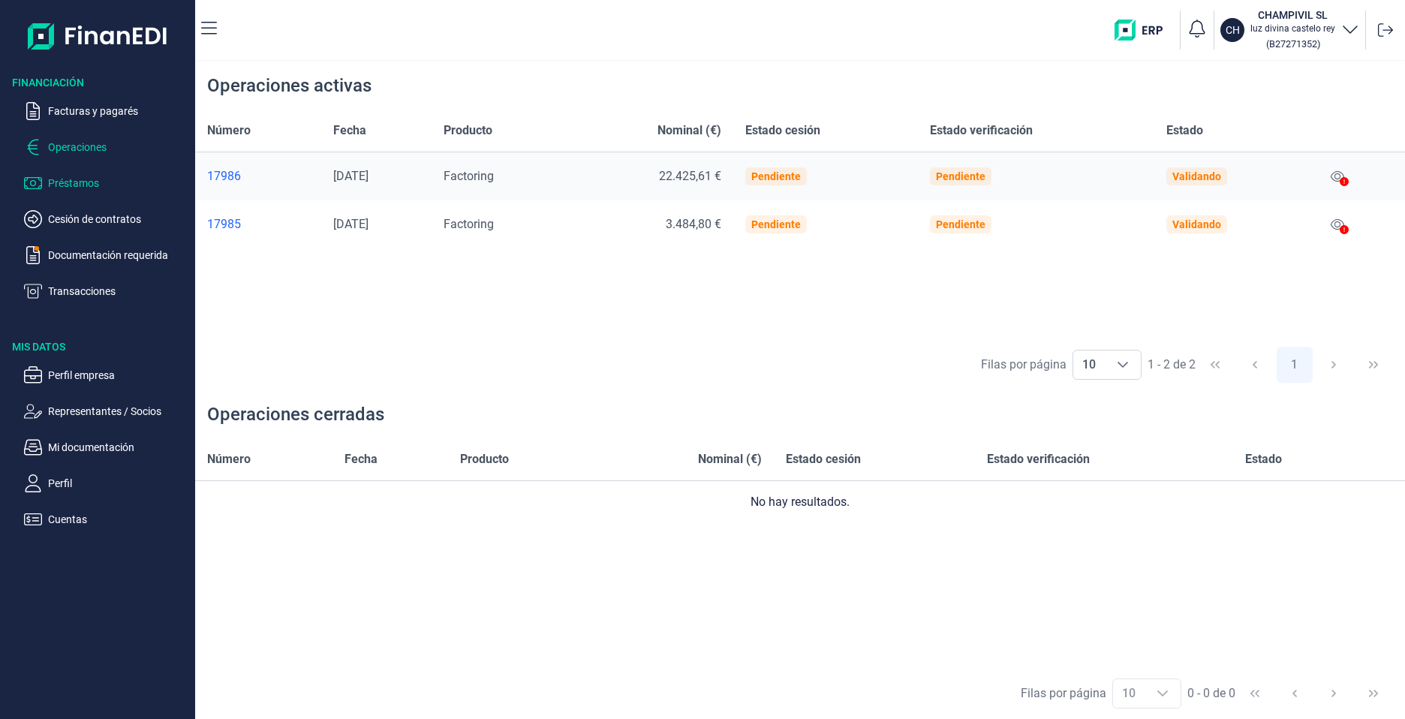
click at [80, 190] on p "Préstamos" at bounding box center [118, 183] width 141 height 18
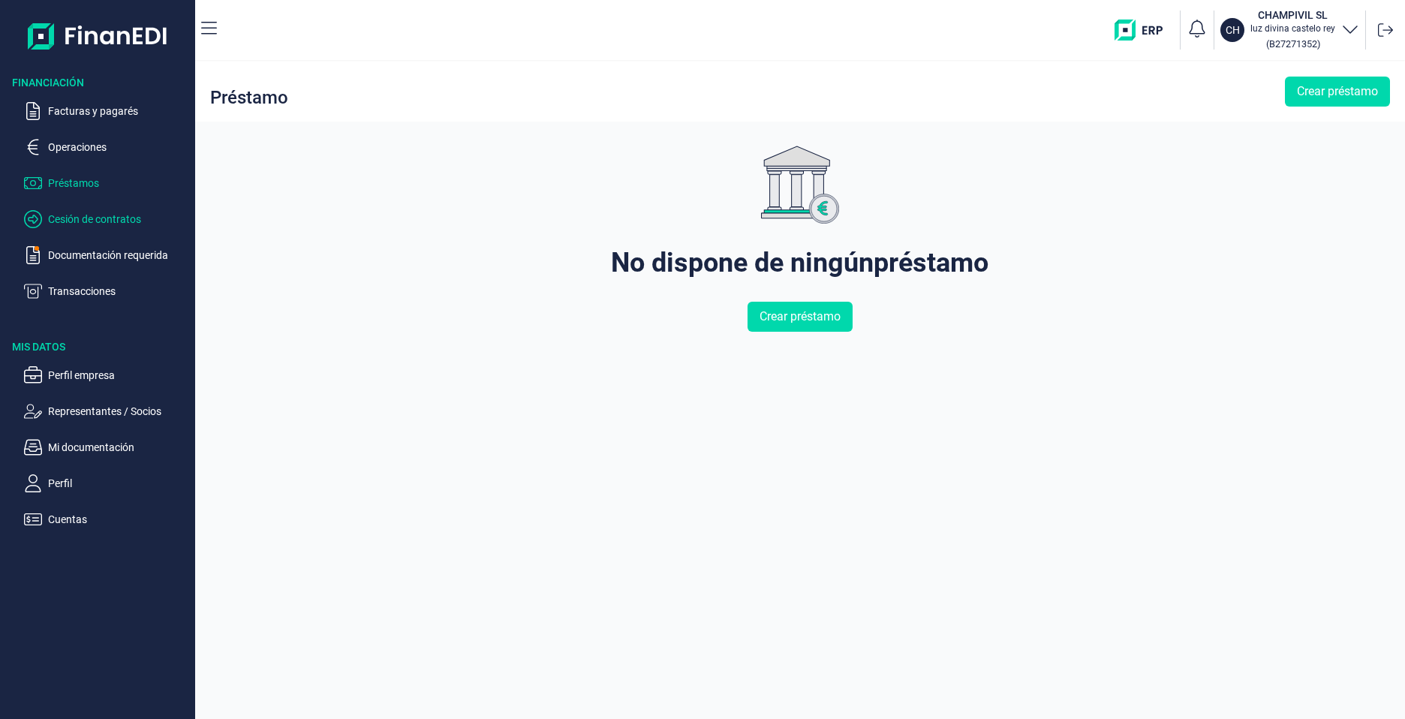
click at [89, 223] on p "Cesión de contratos" at bounding box center [118, 219] width 141 height 18
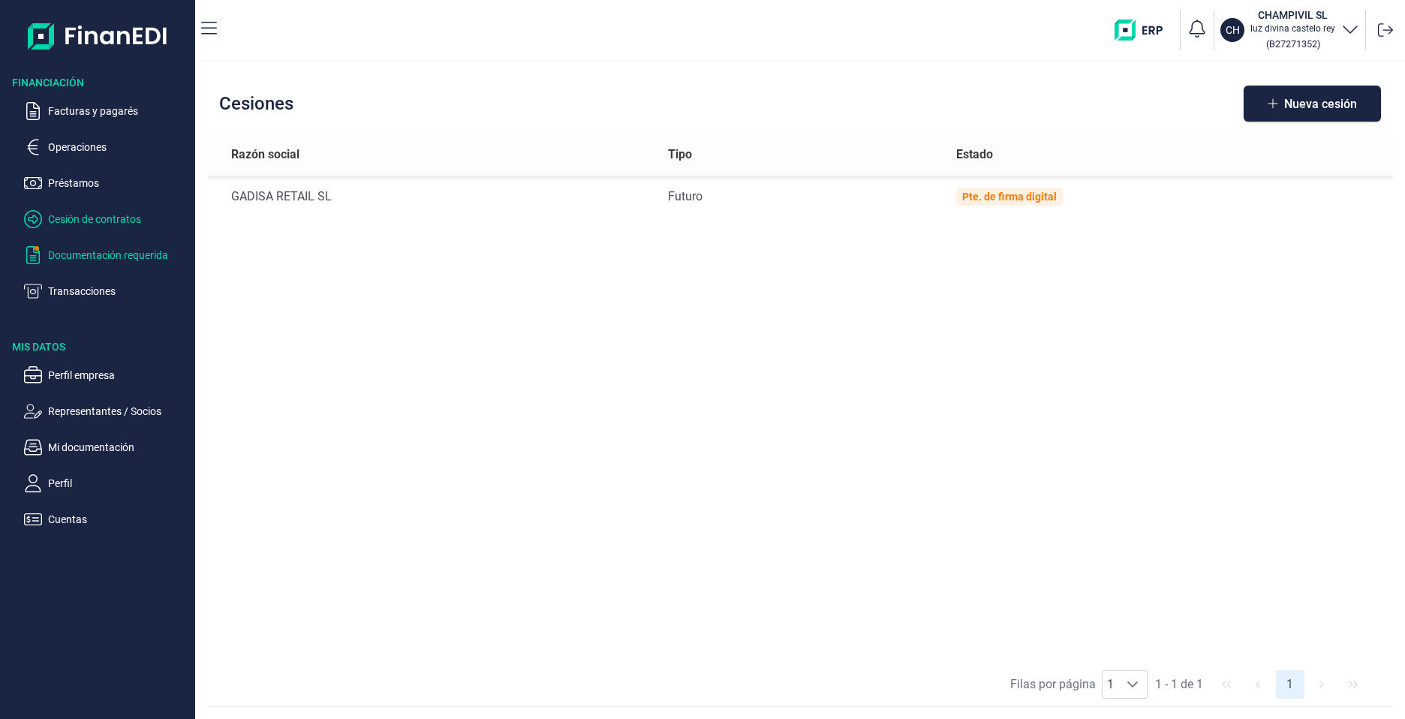
click at [110, 257] on p "Documentación requerida" at bounding box center [118, 255] width 141 height 18
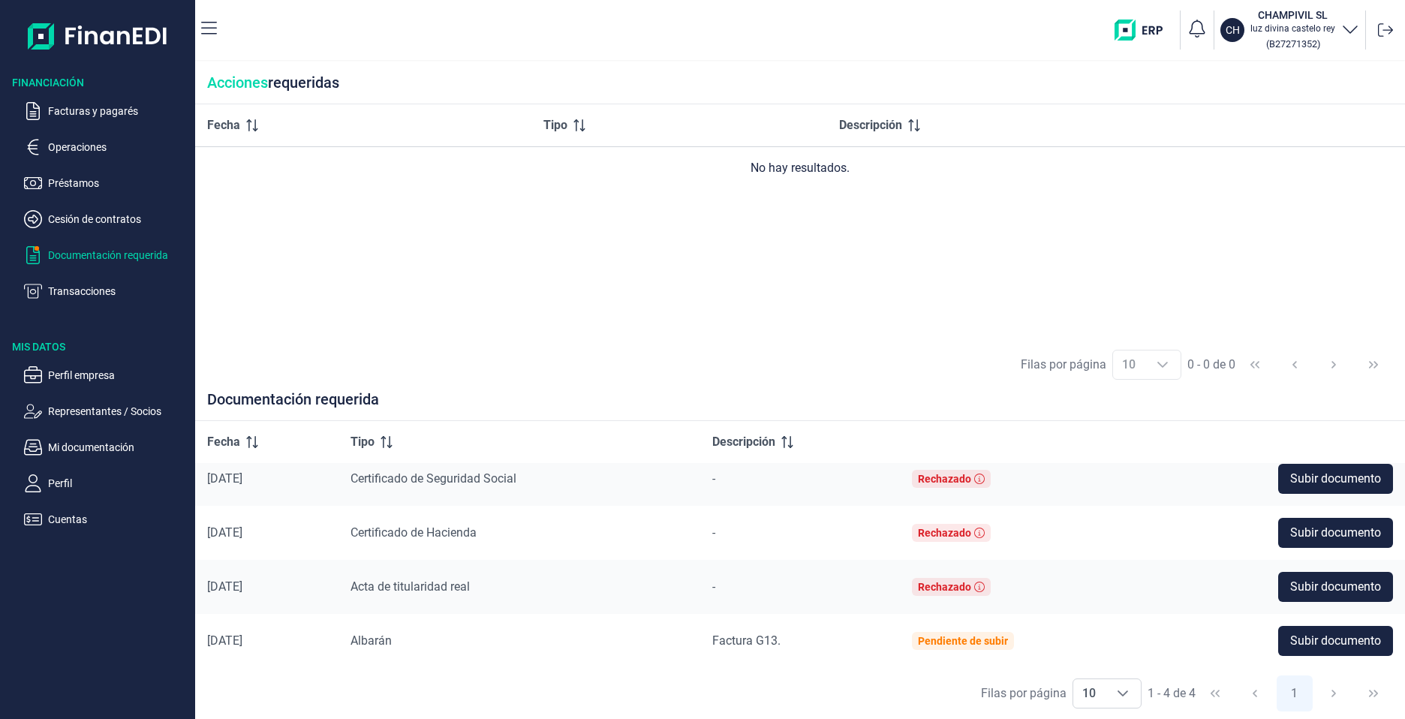
scroll to position [13, 0]
click at [966, 479] on div "Rechazado" at bounding box center [944, 478] width 53 height 12
click at [407, 482] on span "Certificado de Seguridad Social" at bounding box center [433, 477] width 166 height 14
click at [86, 252] on p "Documentación requerida" at bounding box center [118, 255] width 141 height 18
click at [110, 261] on p "Documentación requerida" at bounding box center [118, 255] width 141 height 18
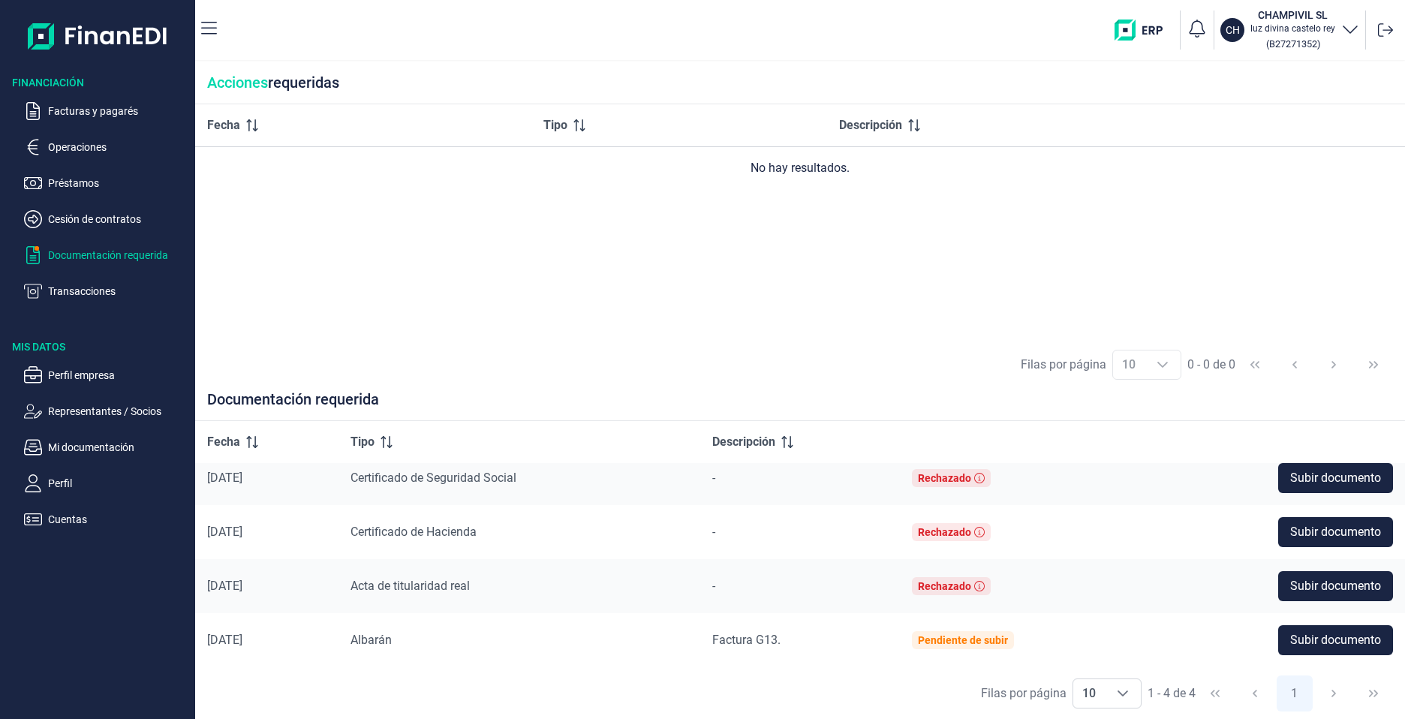
click at [97, 250] on p "Documentación requerida" at bounding box center [118, 255] width 141 height 18
click at [95, 230] on ul "Facturas y pagarés Operaciones Préstamos Cesión de contratos Documentación requ…" at bounding box center [97, 195] width 195 height 210
click at [93, 226] on p "Cesión de contratos" at bounding box center [118, 219] width 141 height 18
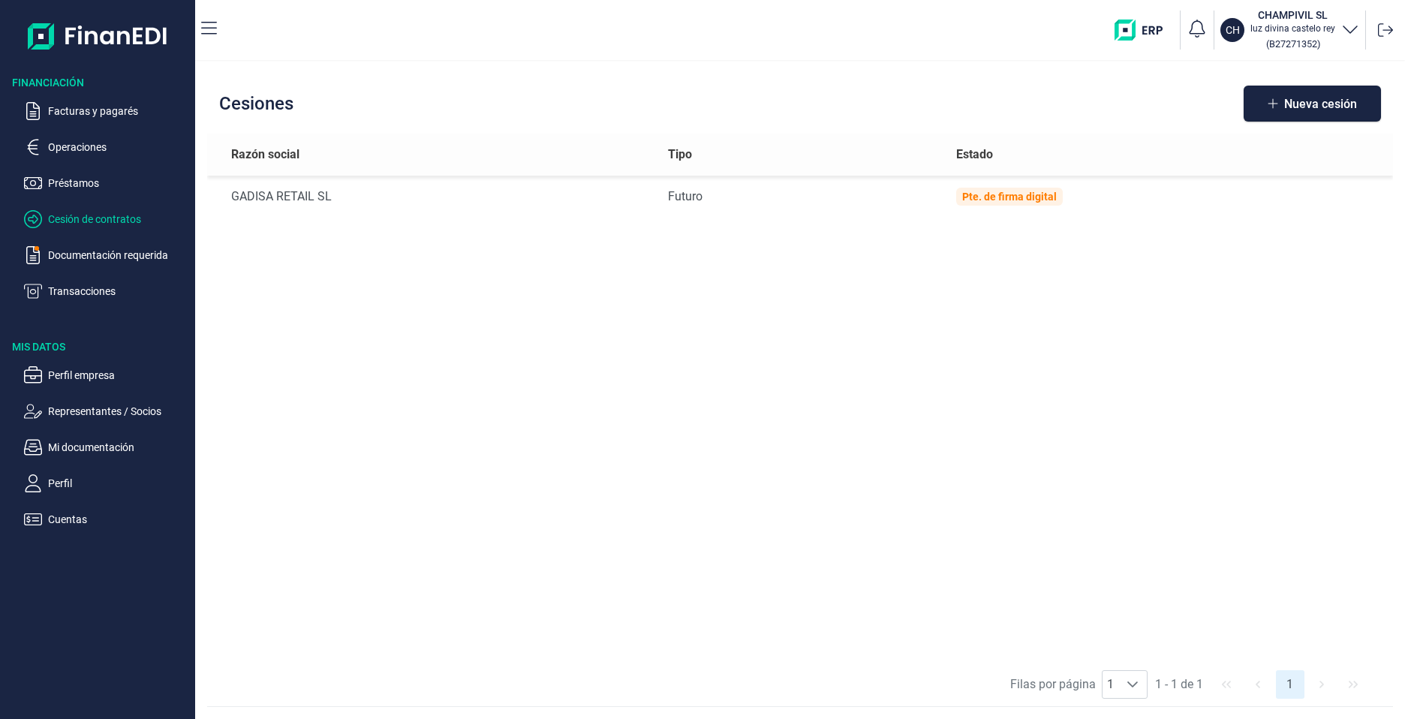
click at [92, 126] on ul "Facturas y pagarés Operaciones Préstamos Cesión de contratos Documentación requ…" at bounding box center [97, 195] width 195 height 210
click at [96, 109] on p "Facturas y pagarés" at bounding box center [118, 111] width 141 height 18
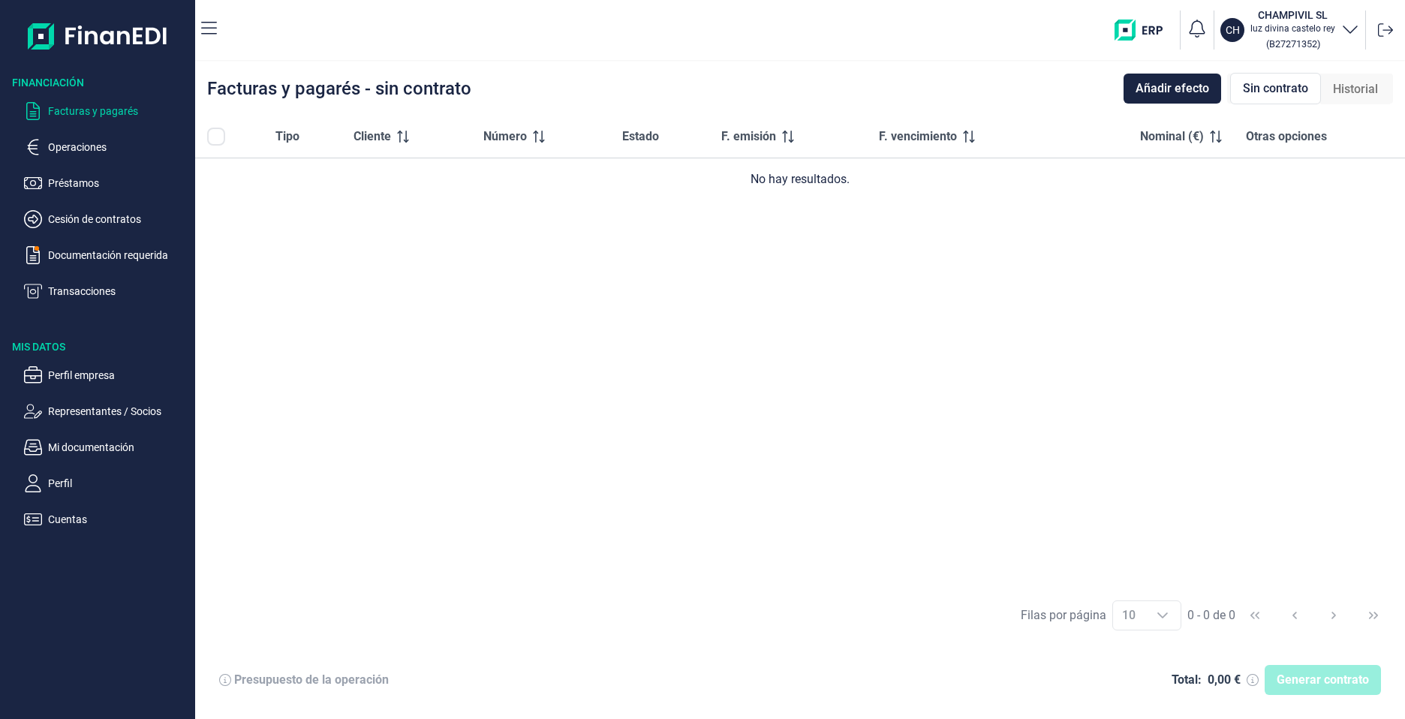
click at [122, 114] on p "Facturas y pagarés" at bounding box center [118, 111] width 141 height 18
click at [1156, 88] on span "Añadir efecto" at bounding box center [1172, 89] width 74 height 18
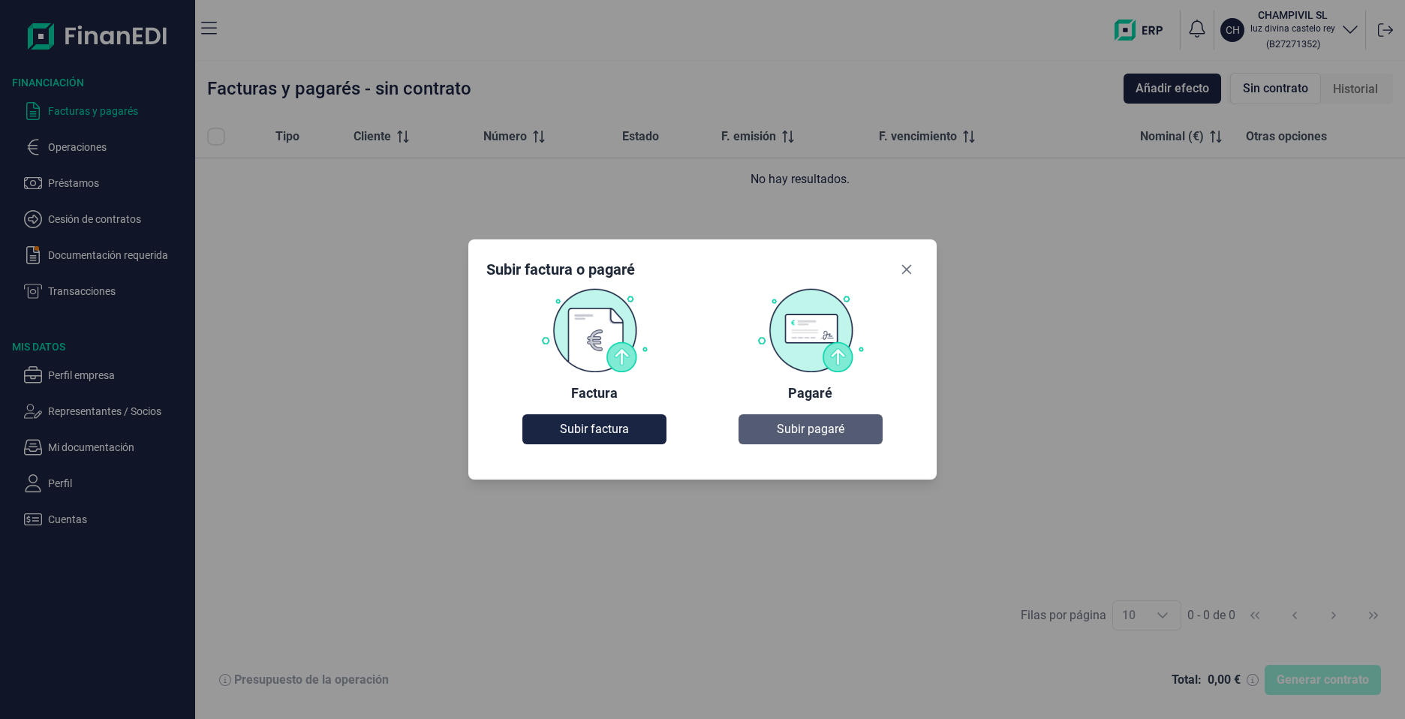
click at [798, 432] on span "Subir pagaré" at bounding box center [811, 429] width 68 height 18
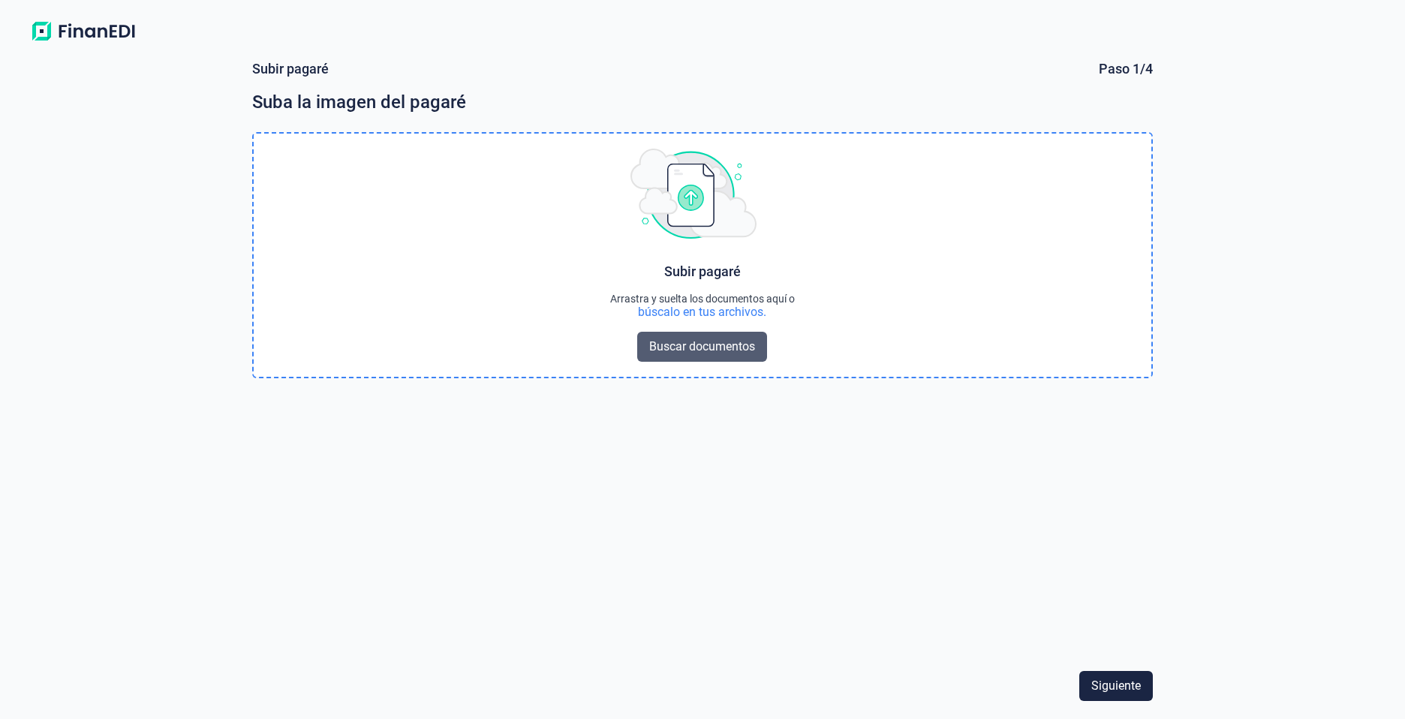
click at [681, 344] on span "Buscar documentos" at bounding box center [702, 347] width 106 height 18
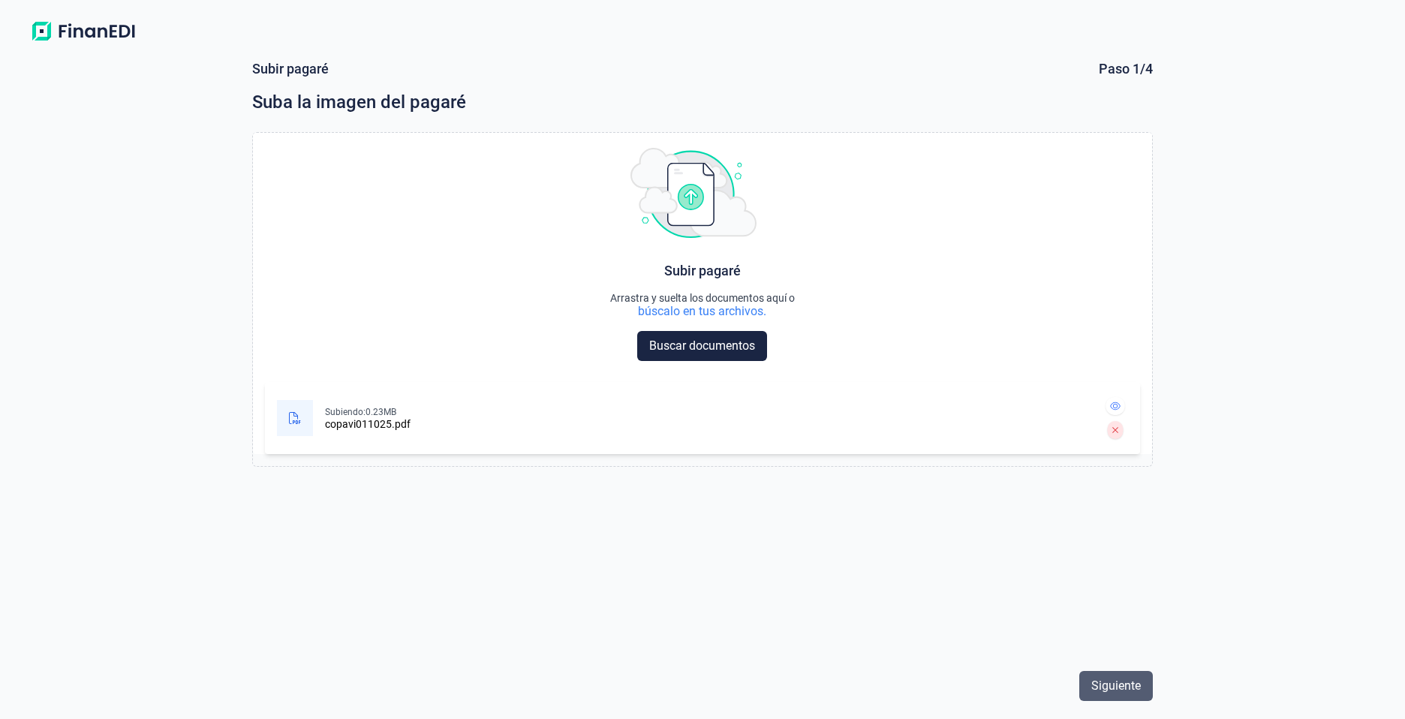
click at [1096, 683] on span "Siguiente" at bounding box center [1116, 686] width 50 height 18
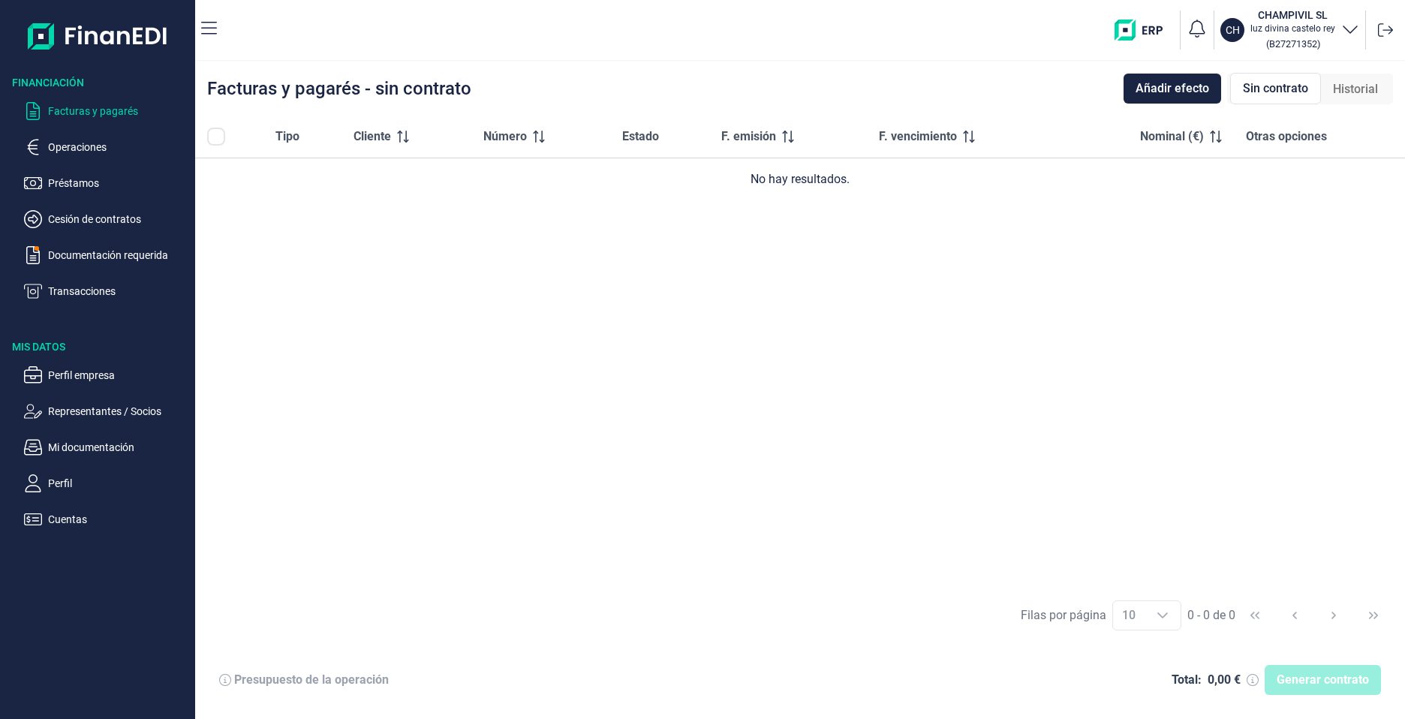
click at [71, 109] on p "Facturas y pagarés" at bounding box center [118, 111] width 141 height 18
click at [1150, 94] on span "Añadir efecto" at bounding box center [1172, 89] width 74 height 18
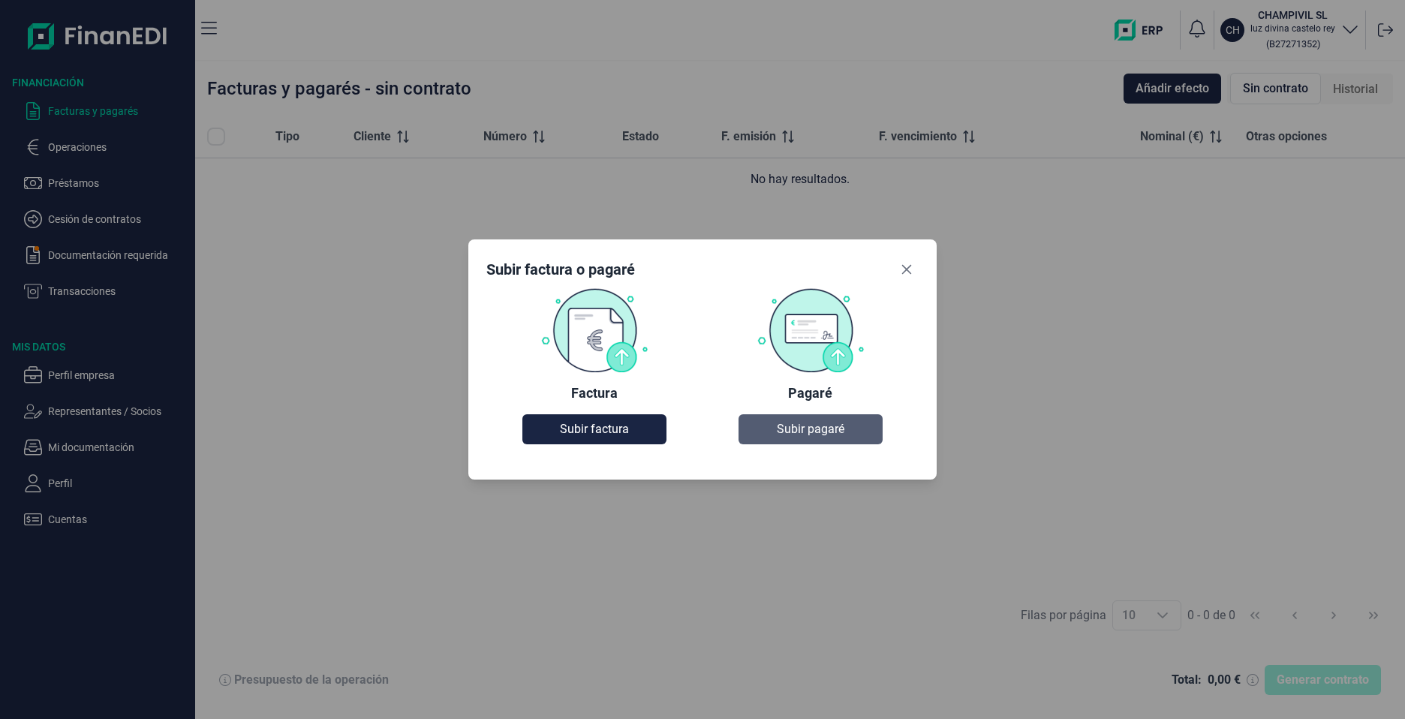
click at [820, 428] on span "Subir pagaré" at bounding box center [811, 429] width 68 height 18
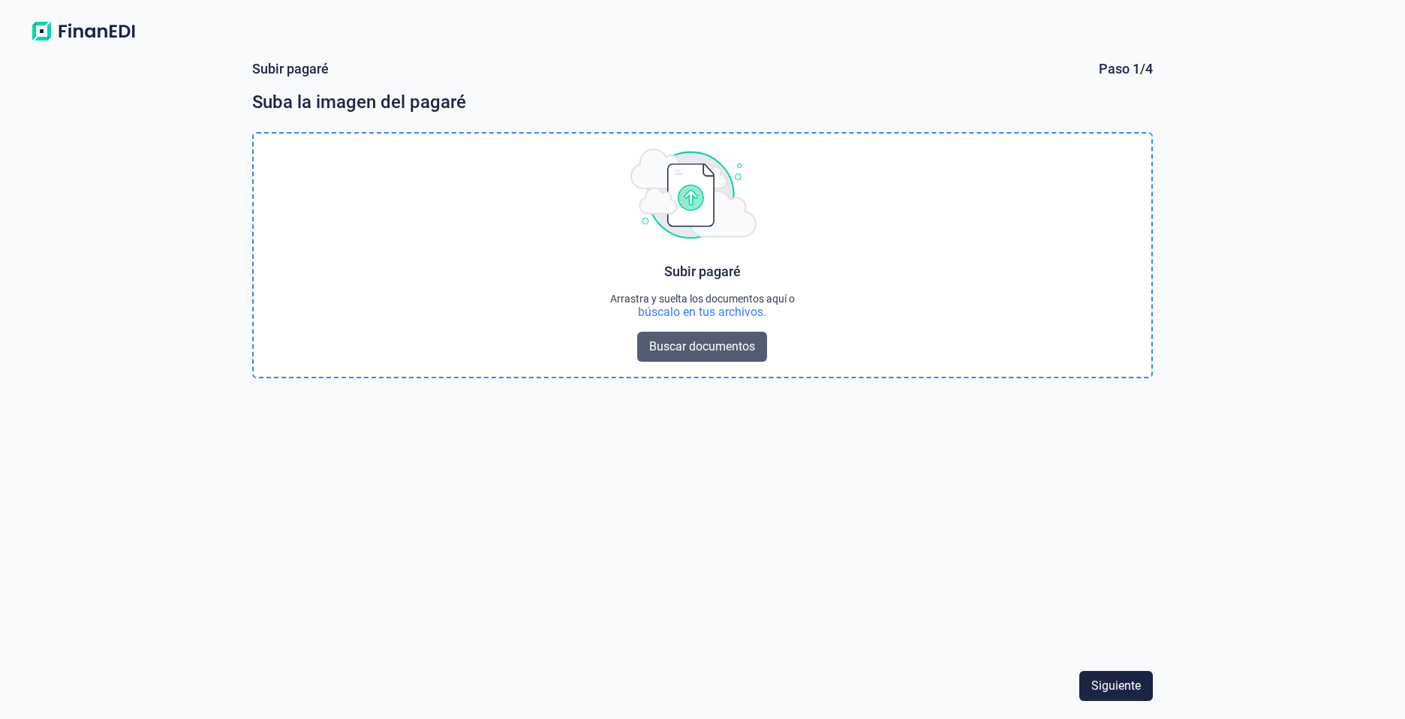
click at [709, 347] on span "Buscar documentos" at bounding box center [702, 347] width 106 height 18
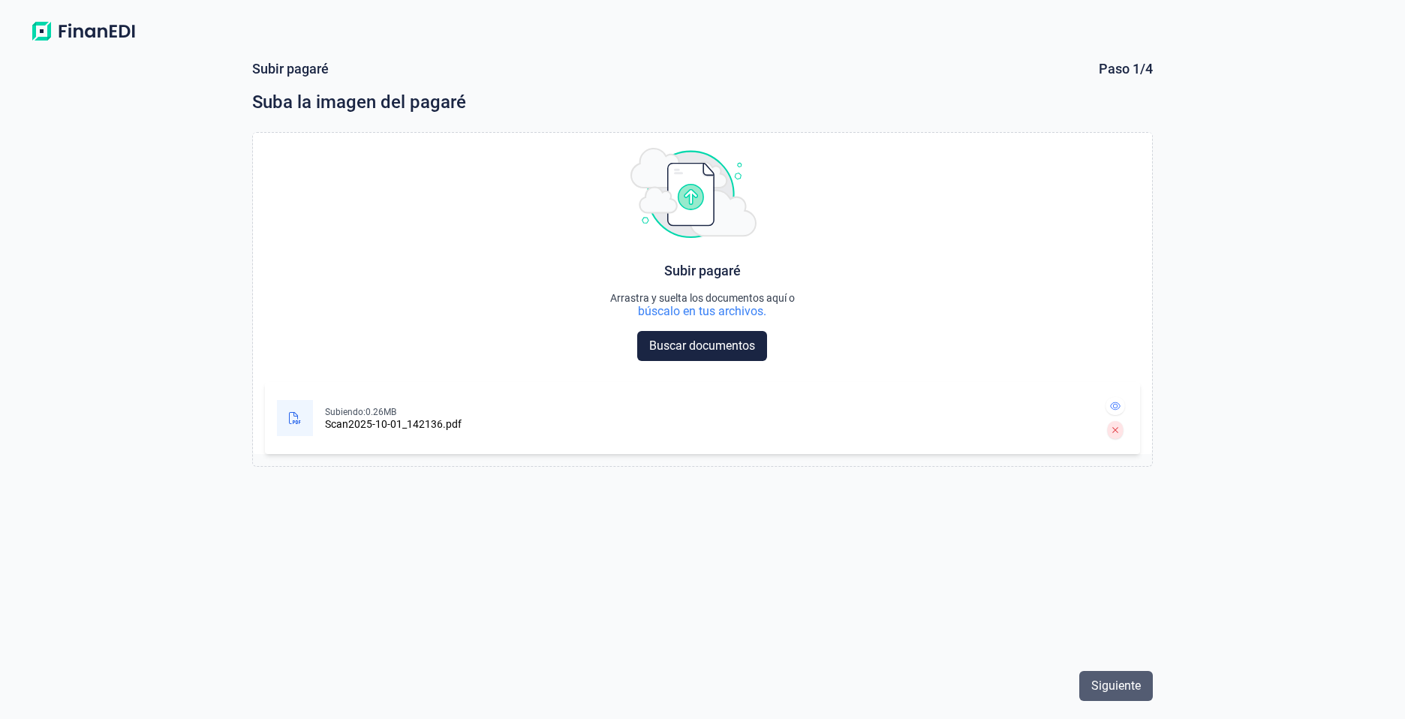
click at [1123, 680] on span "Siguiente" at bounding box center [1116, 686] width 50 height 18
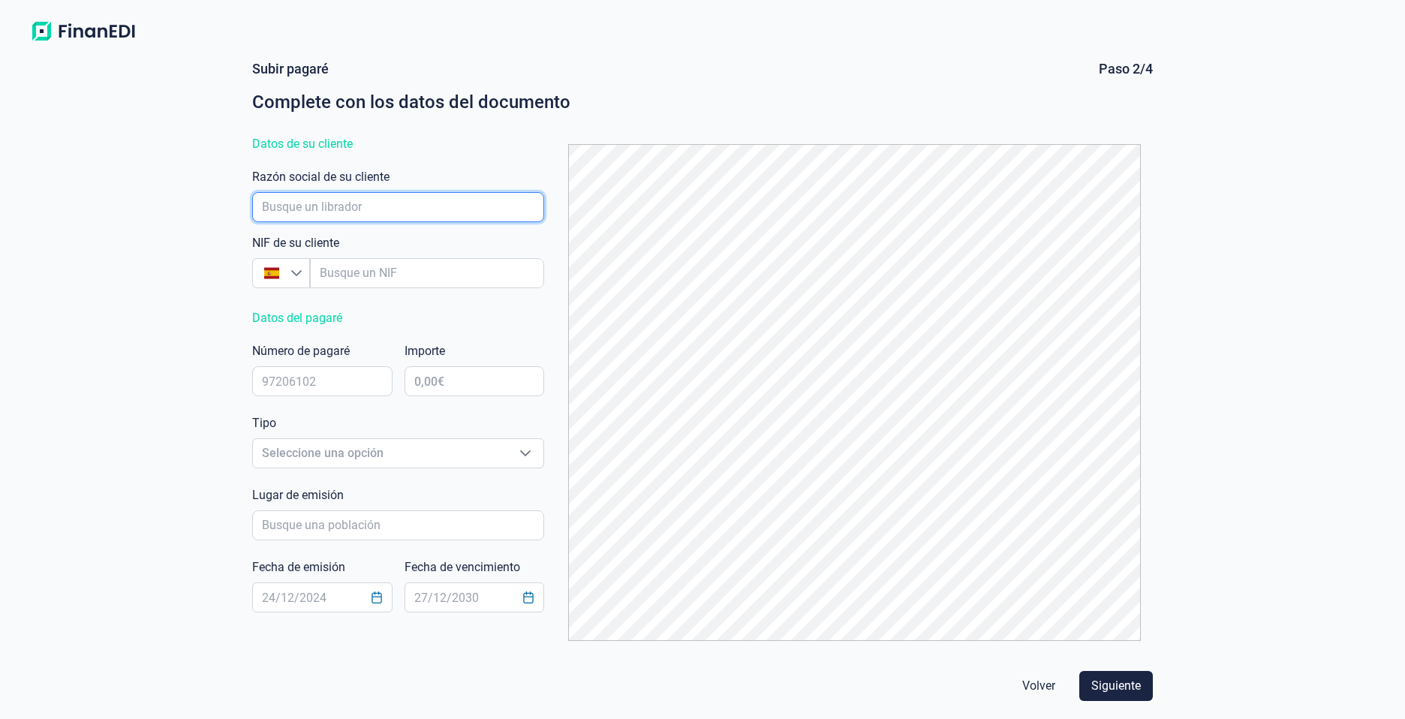
click at [388, 215] on input "empresaAutocomplete" at bounding box center [398, 207] width 292 height 30
type input "[PERSON_NAME]"
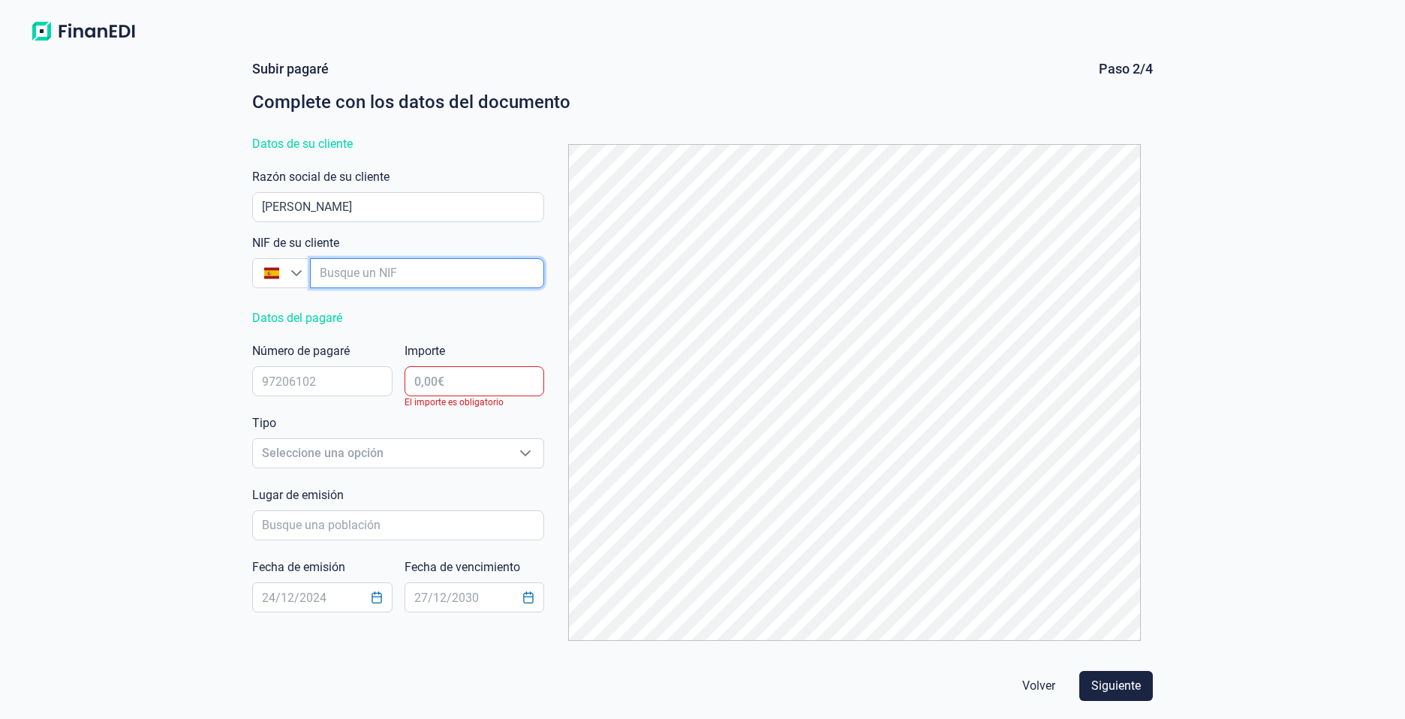
click at [377, 284] on input "empresaAutocomplete" at bounding box center [427, 273] width 234 height 30
type input "X"
type input "X1681088H"
click at [285, 270] on span at bounding box center [272, 273] width 38 height 29
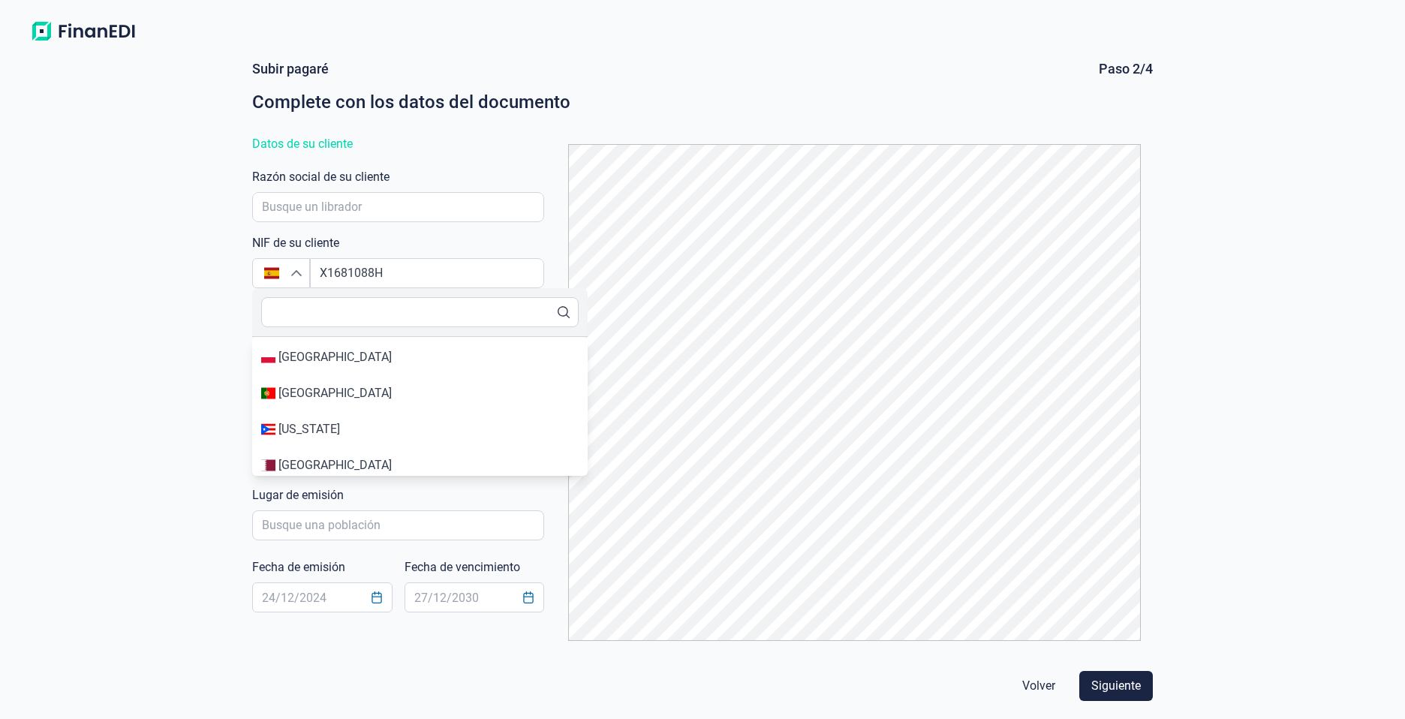
scroll to position [6368, 0]
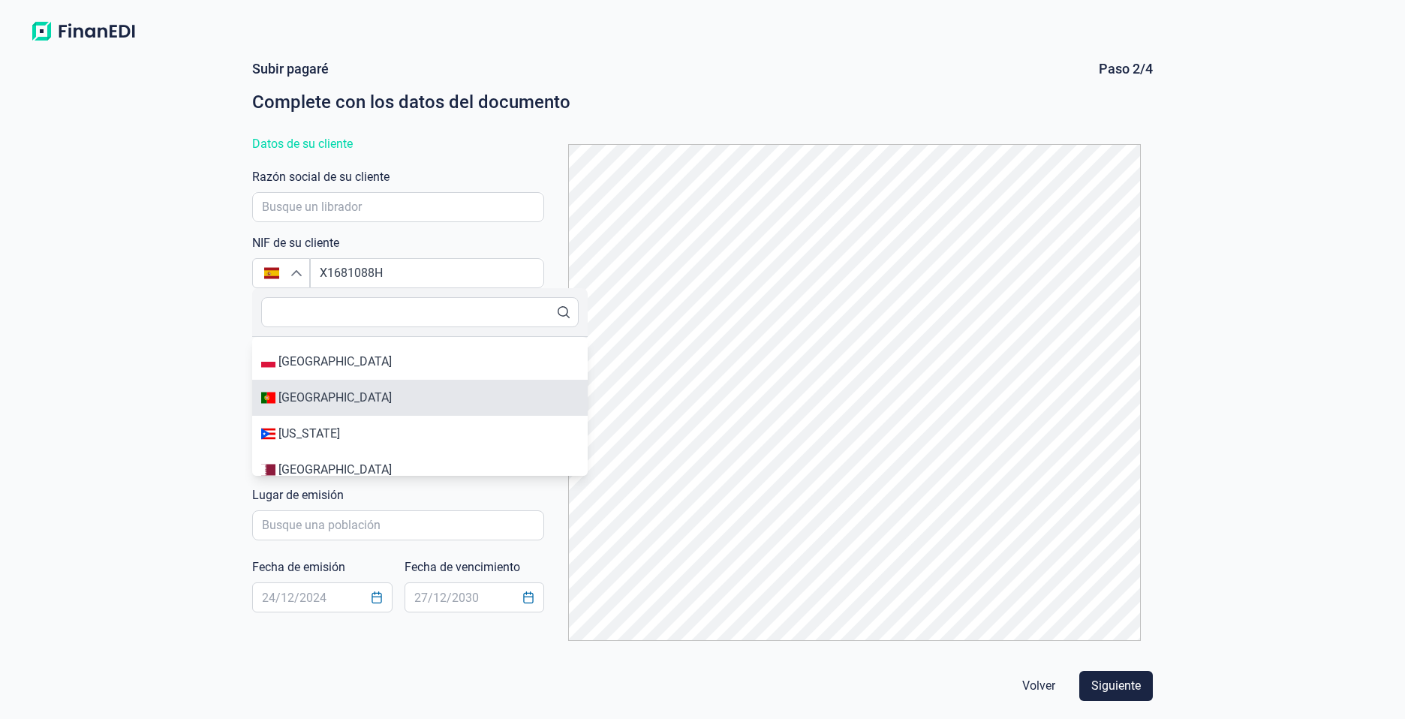
click at [357, 400] on div "[GEOGRAPHIC_DATA]" at bounding box center [419, 398] width 317 height 18
type input "[GEOGRAPHIC_DATA]"
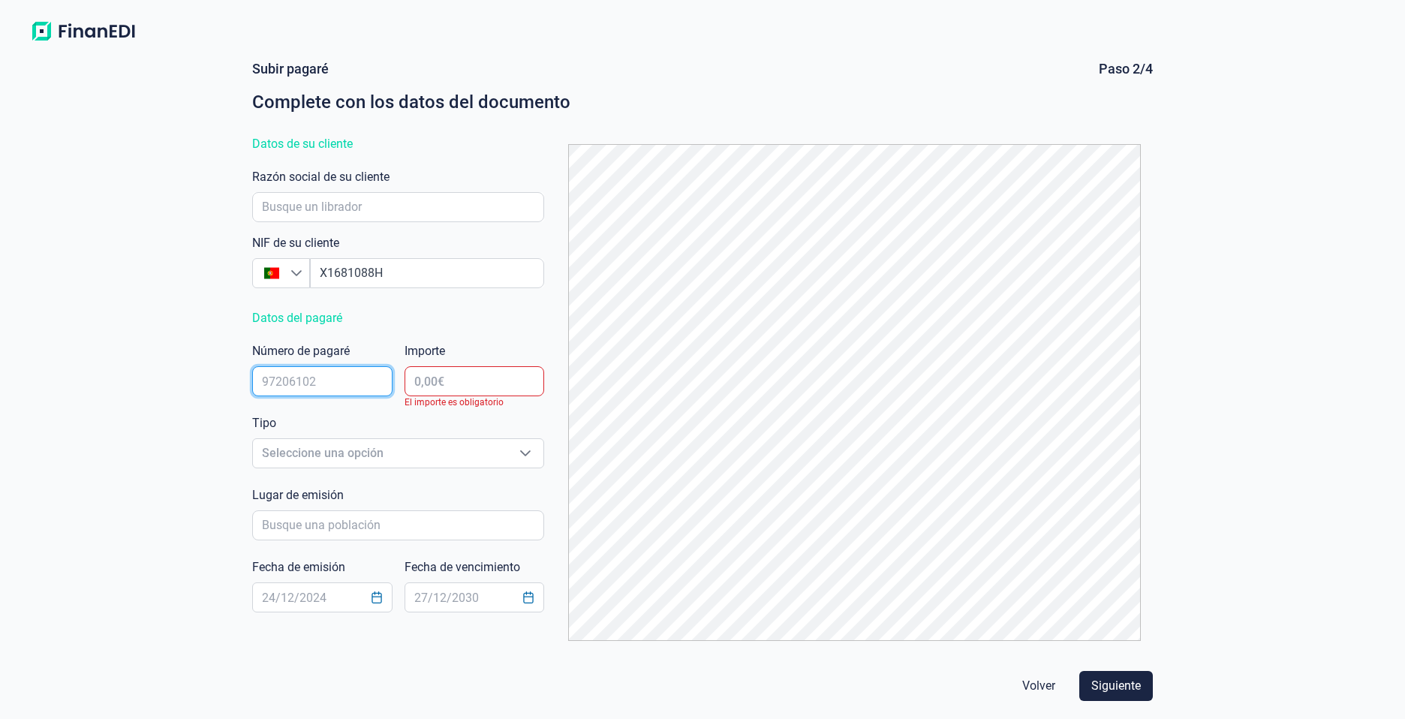
click at [333, 384] on input "text" at bounding box center [322, 381] width 140 height 30
type input "15119196"
click at [423, 382] on input "text" at bounding box center [474, 381] width 140 height 30
type input "18.306,00 €"
click at [461, 448] on span "Seleccione una opción" at bounding box center [380, 453] width 254 height 29
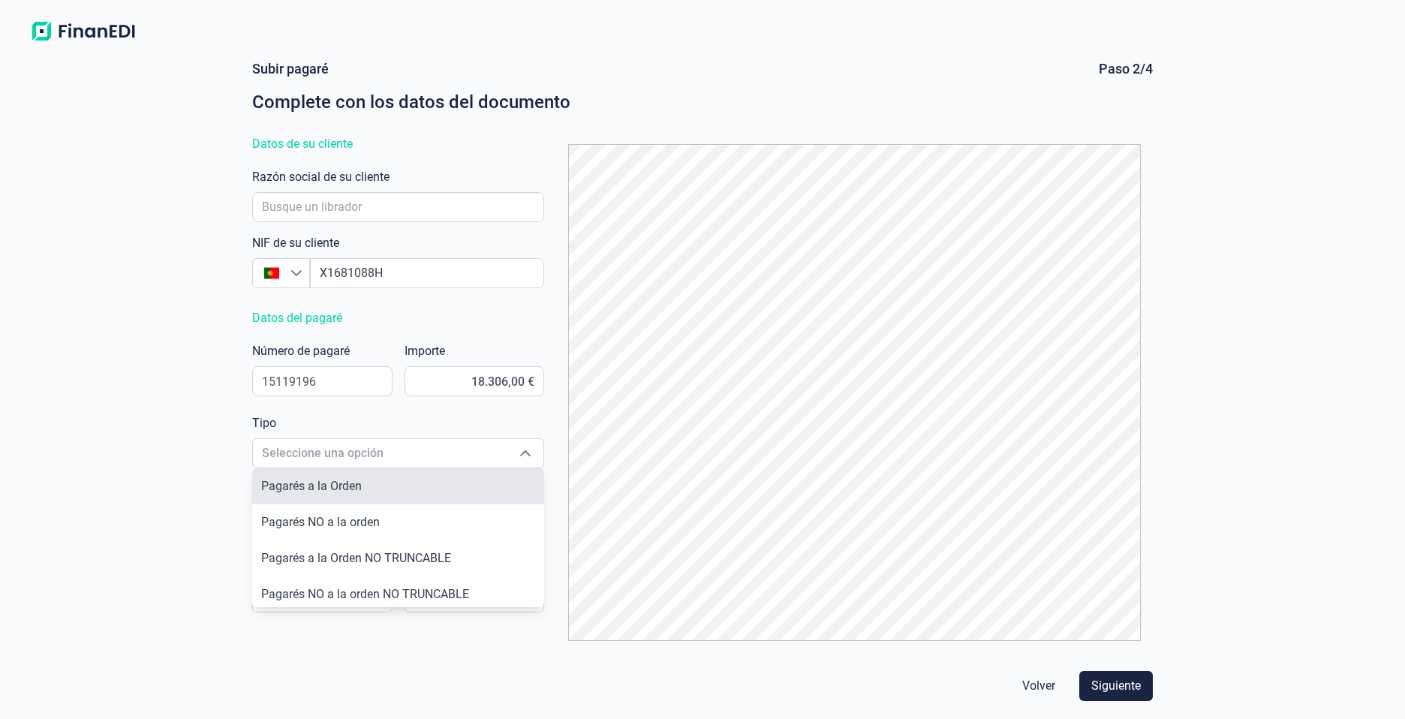
click at [413, 493] on li "Pagarés a la Orden" at bounding box center [398, 486] width 292 height 36
type input "Pagarés a la Orden"
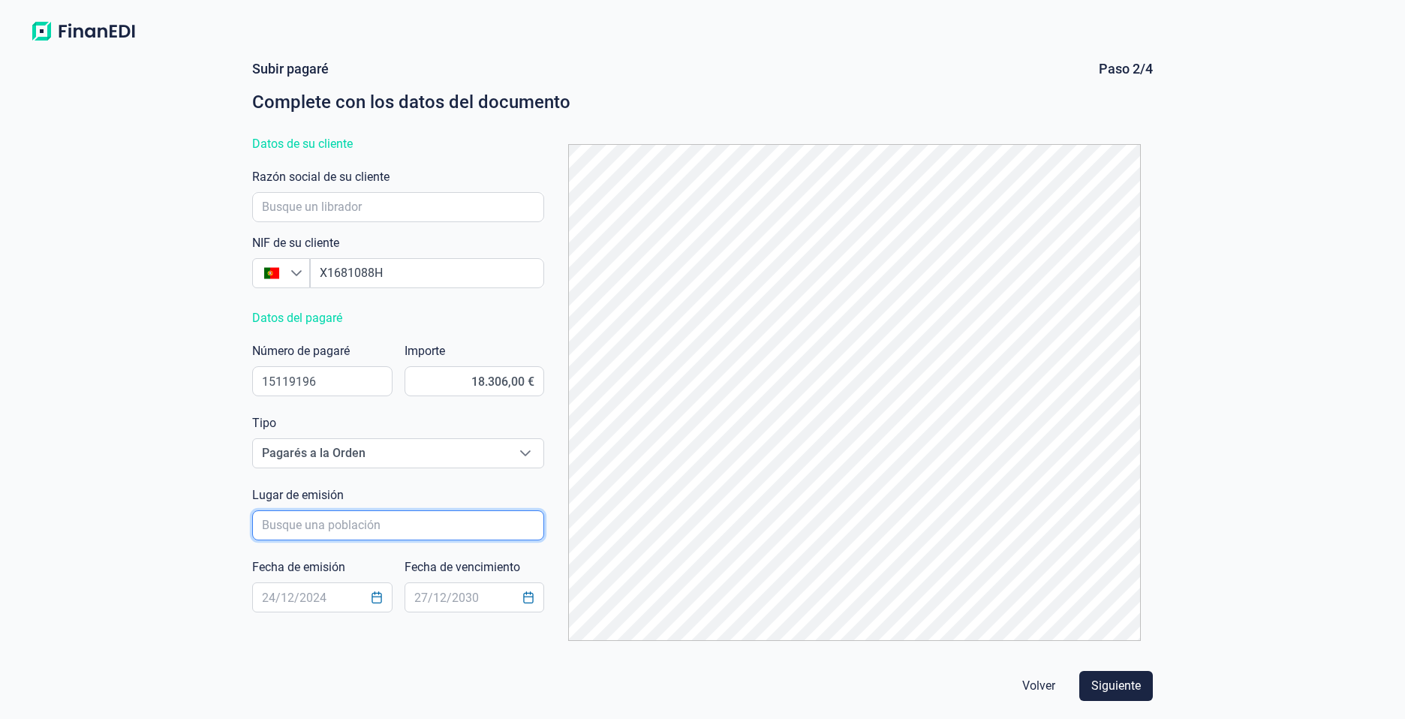
click at [388, 530] on input "poblacionAutocomplete" at bounding box center [398, 525] width 292 height 30
type input "BRETOÑA"
click at [311, 600] on input "text" at bounding box center [322, 597] width 140 height 30
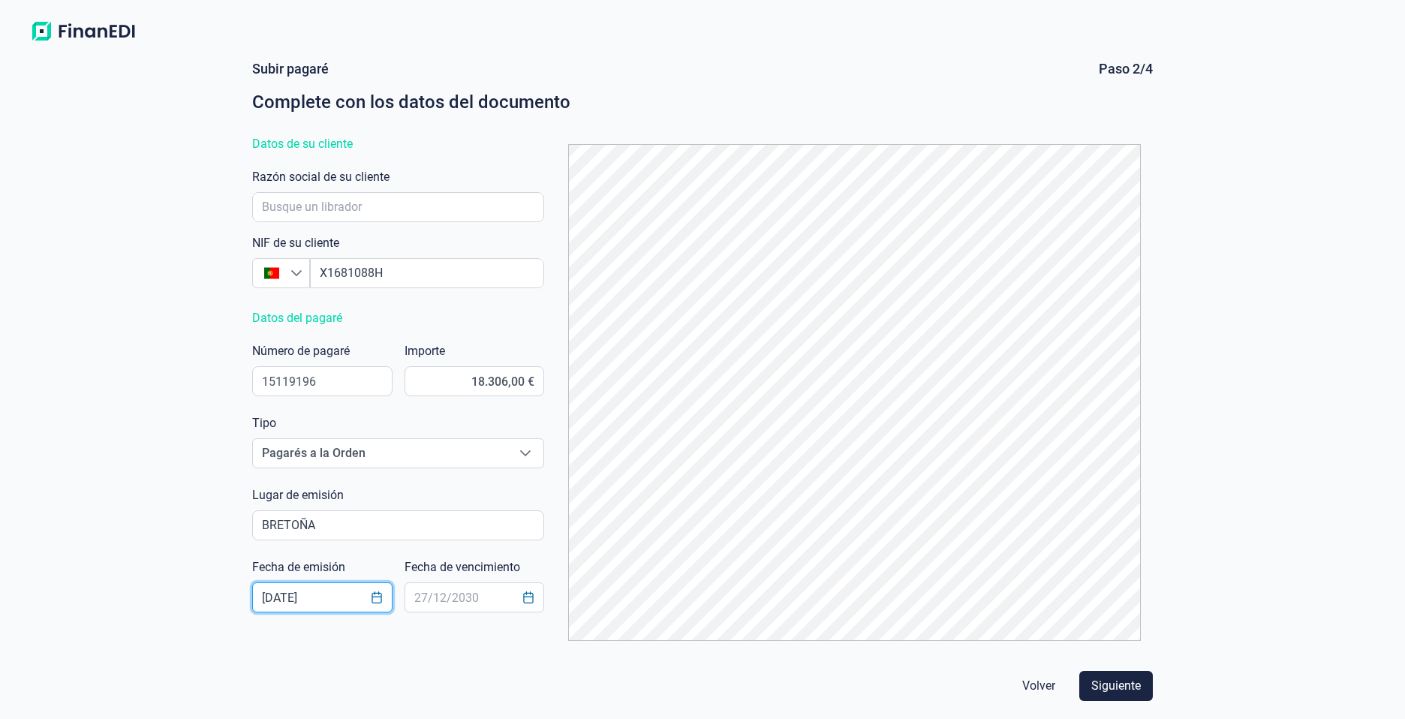
type input "[DATE]"
click at [1122, 688] on span "Siguiente" at bounding box center [1116, 686] width 50 height 18
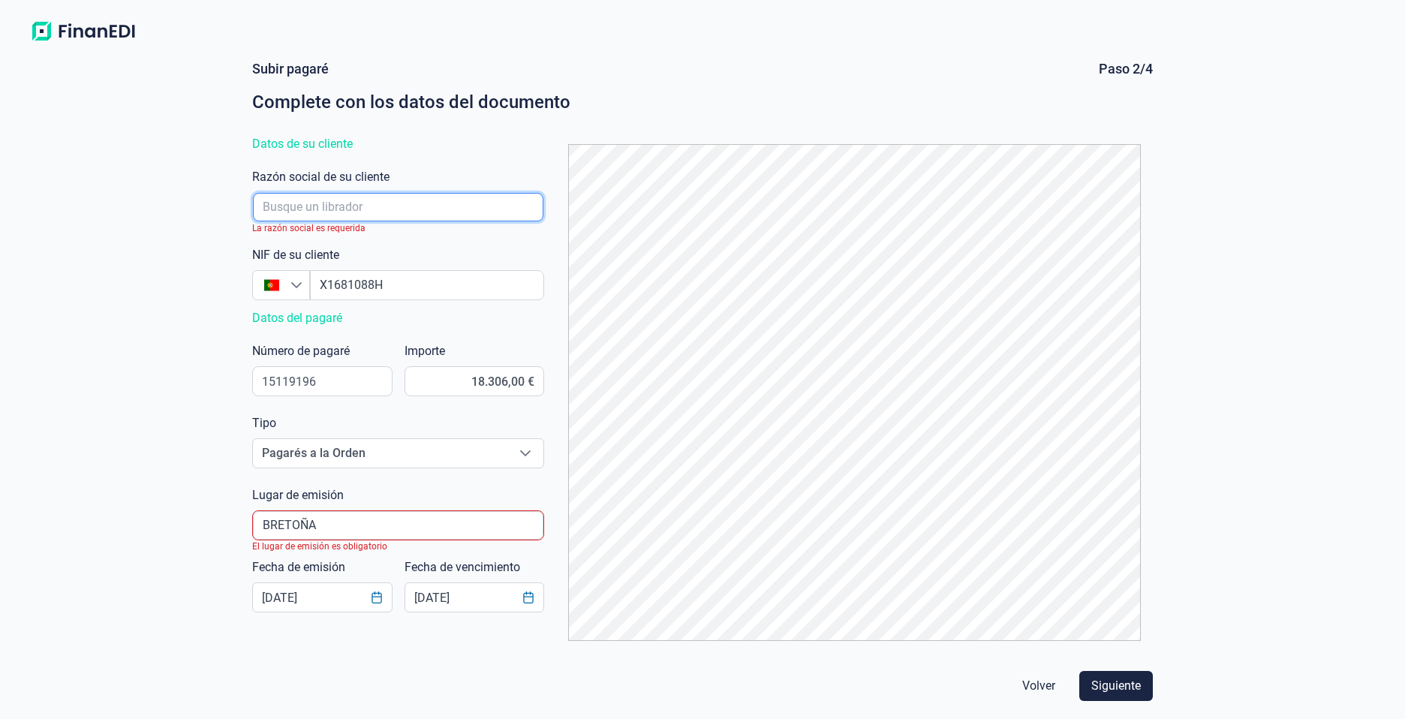
click at [375, 210] on input "empresaAutocomplete" at bounding box center [398, 207] width 290 height 29
type input "[PERSON_NAME]"
click at [293, 284] on icon "Busque un NIF" at bounding box center [296, 285] width 11 height 6
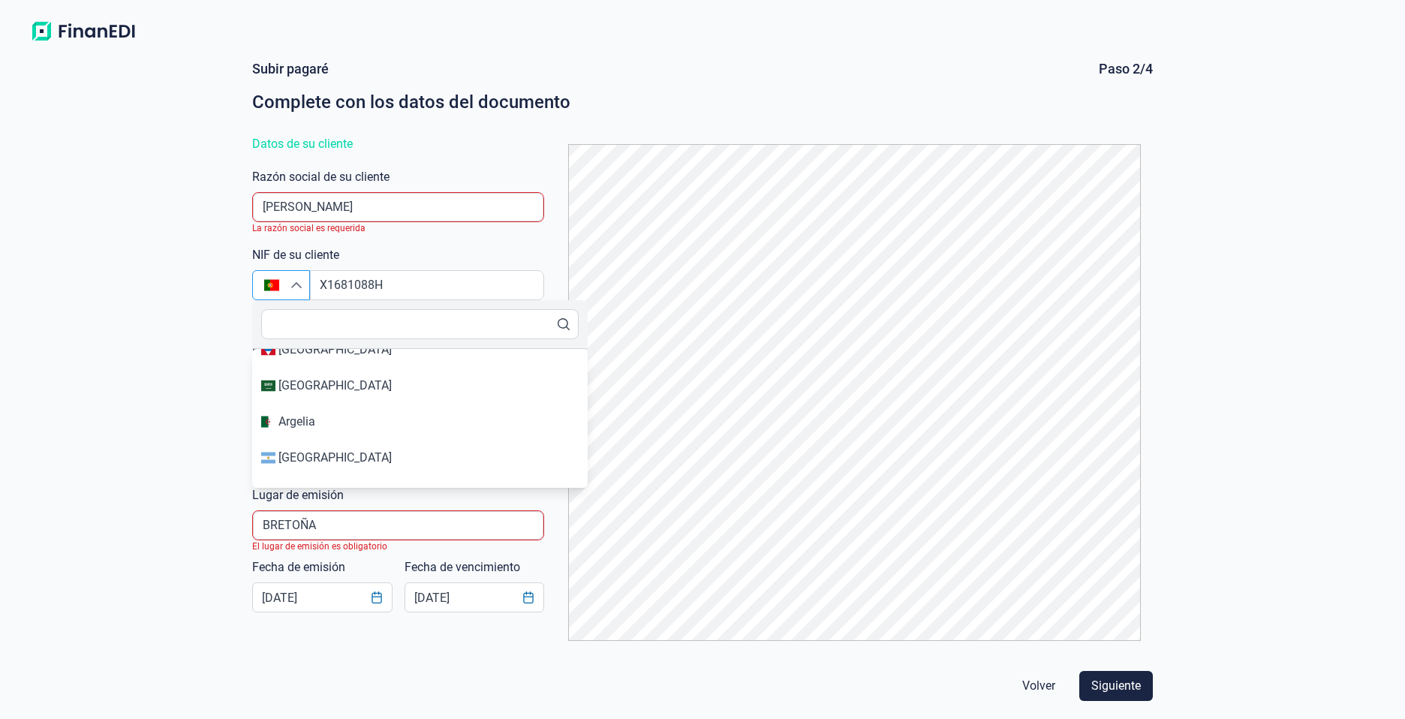
scroll to position [0, 0]
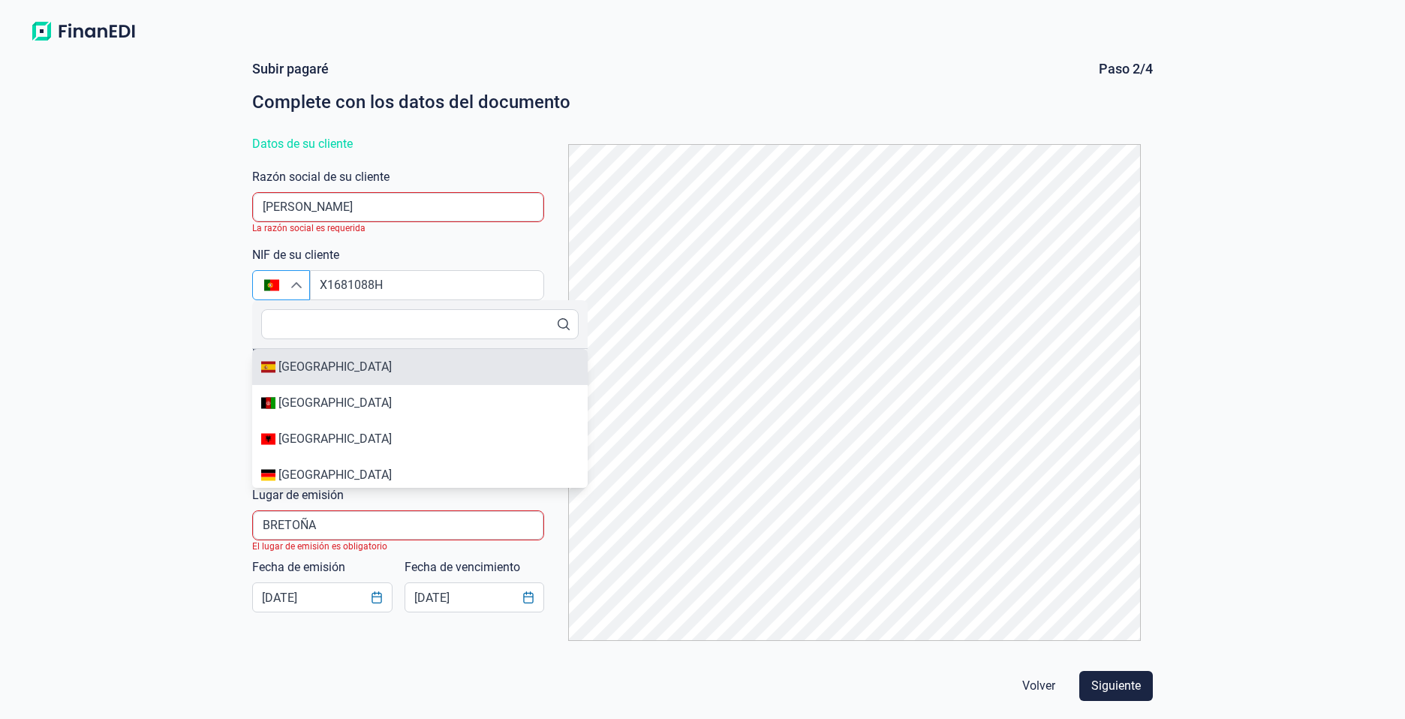
click at [371, 364] on div "[GEOGRAPHIC_DATA]" at bounding box center [419, 367] width 317 height 18
type input "[GEOGRAPHIC_DATA]"
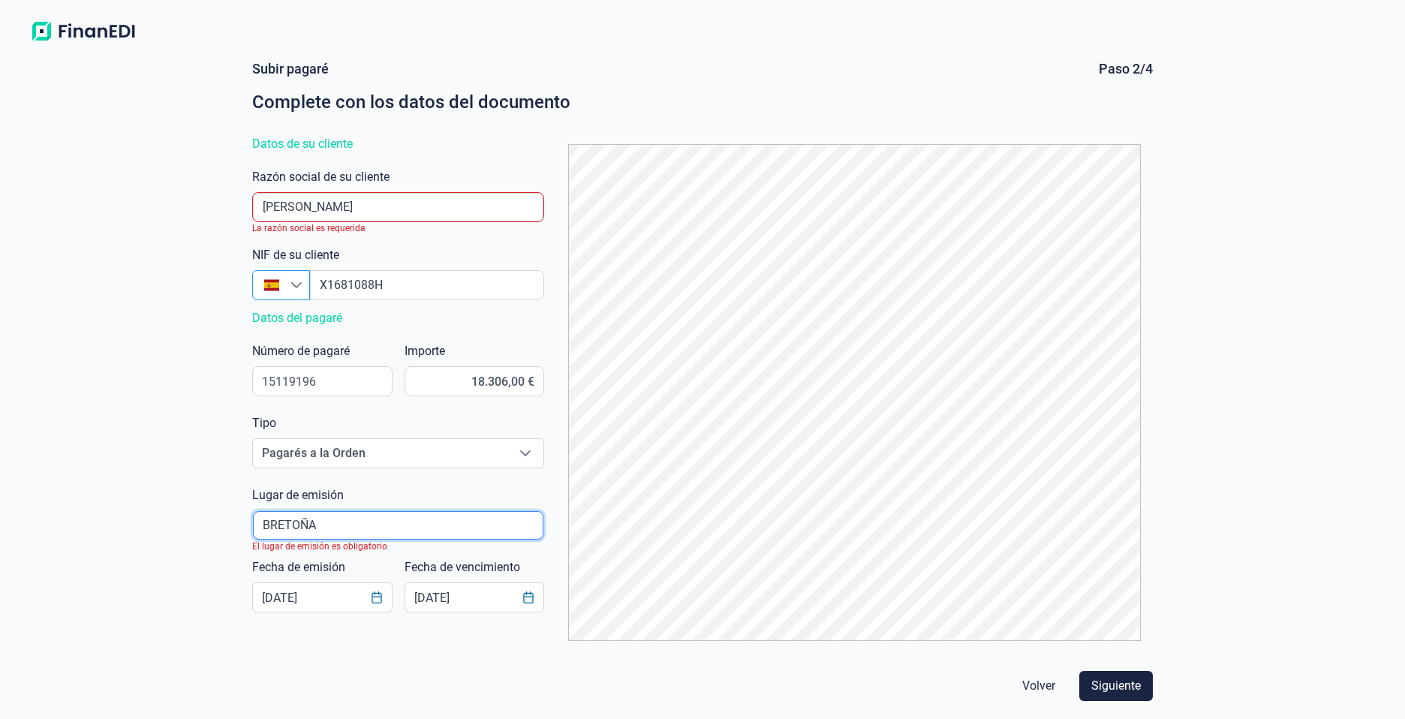
click at [392, 524] on input "poblacionAutocomplete" at bounding box center [398, 525] width 290 height 29
click at [362, 540] on div "El lugar de emisión es obligatorio" at bounding box center [398, 546] width 292 height 12
drag, startPoint x: 350, startPoint y: 524, endPoint x: 182, endPoint y: 519, distance: 168.1
click at [182, 519] on div "Subir pagaré Paso 2/4 Complete con los datos del documento Datos de su cliente …" at bounding box center [702, 383] width 1405 height 671
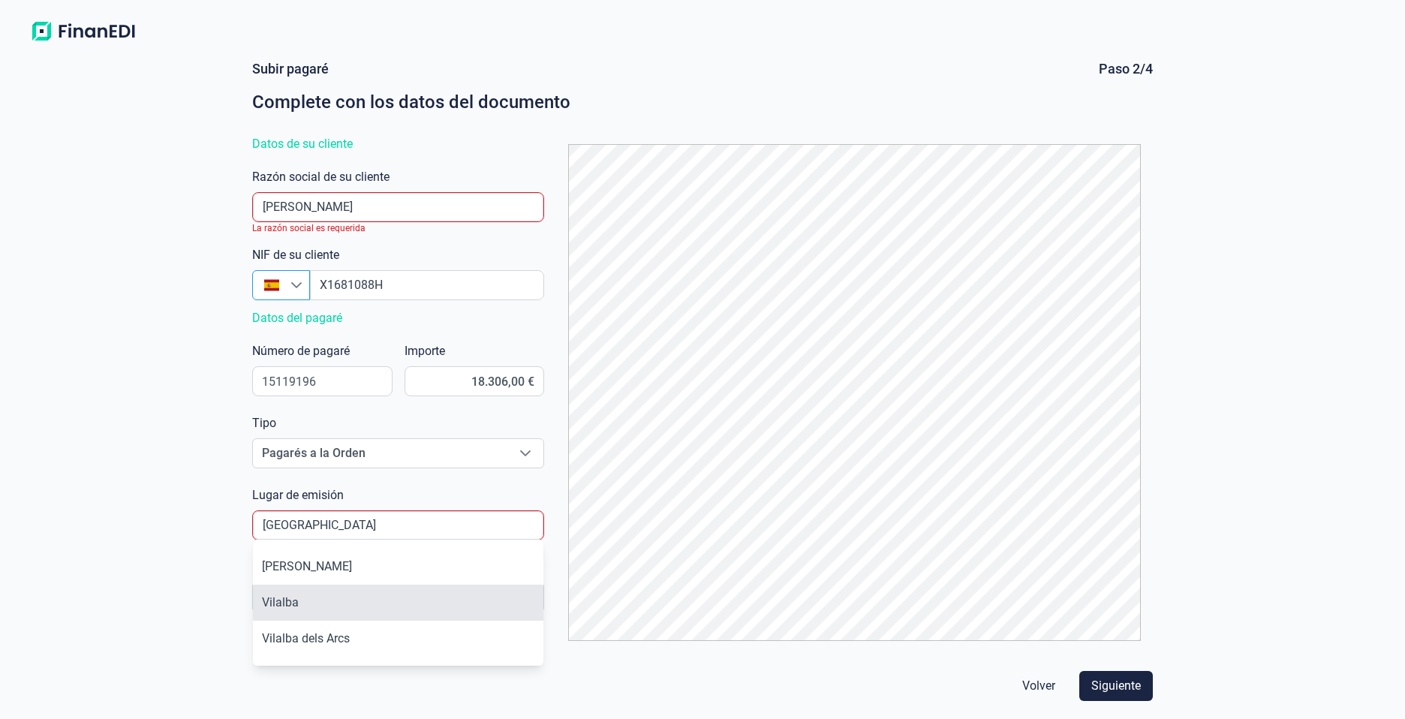
click at [293, 612] on li "Vilalba" at bounding box center [398, 603] width 290 height 36
type input "Vilalba"
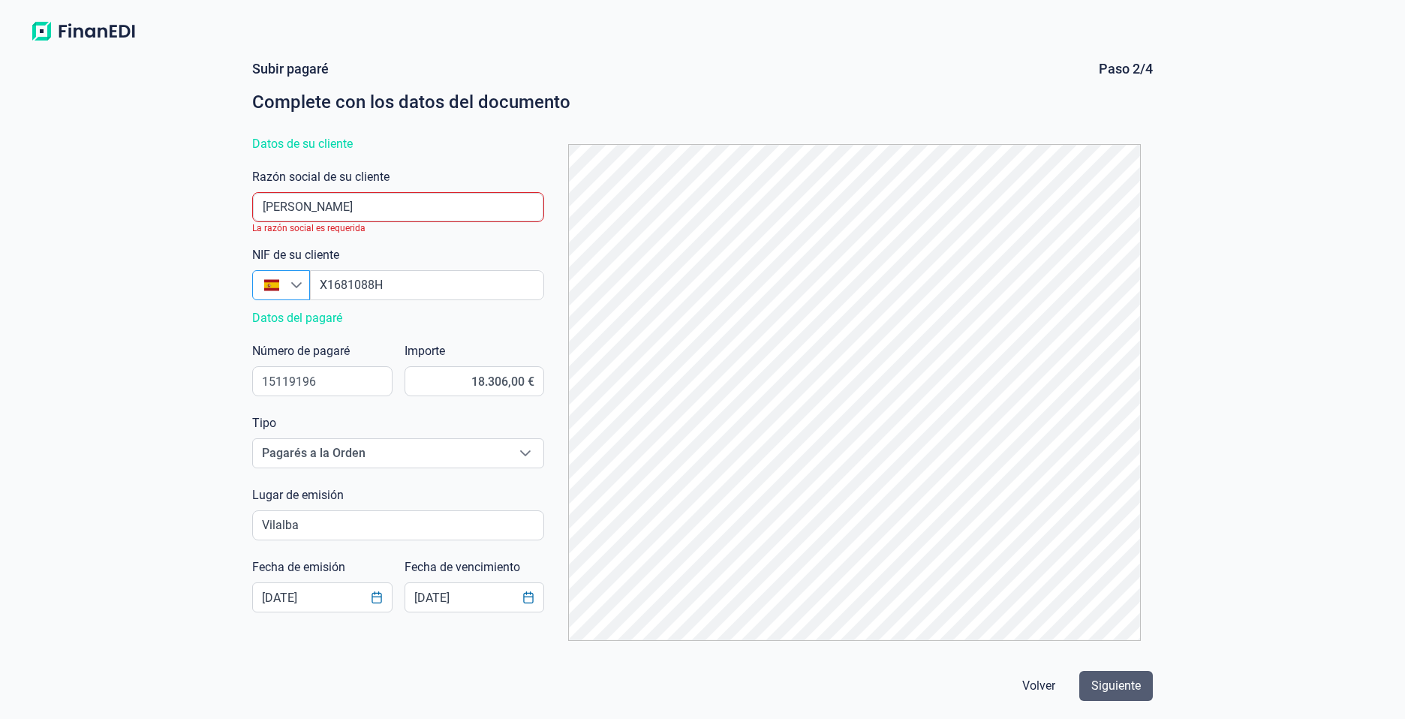
click at [1114, 693] on span "Siguiente" at bounding box center [1116, 686] width 50 height 18
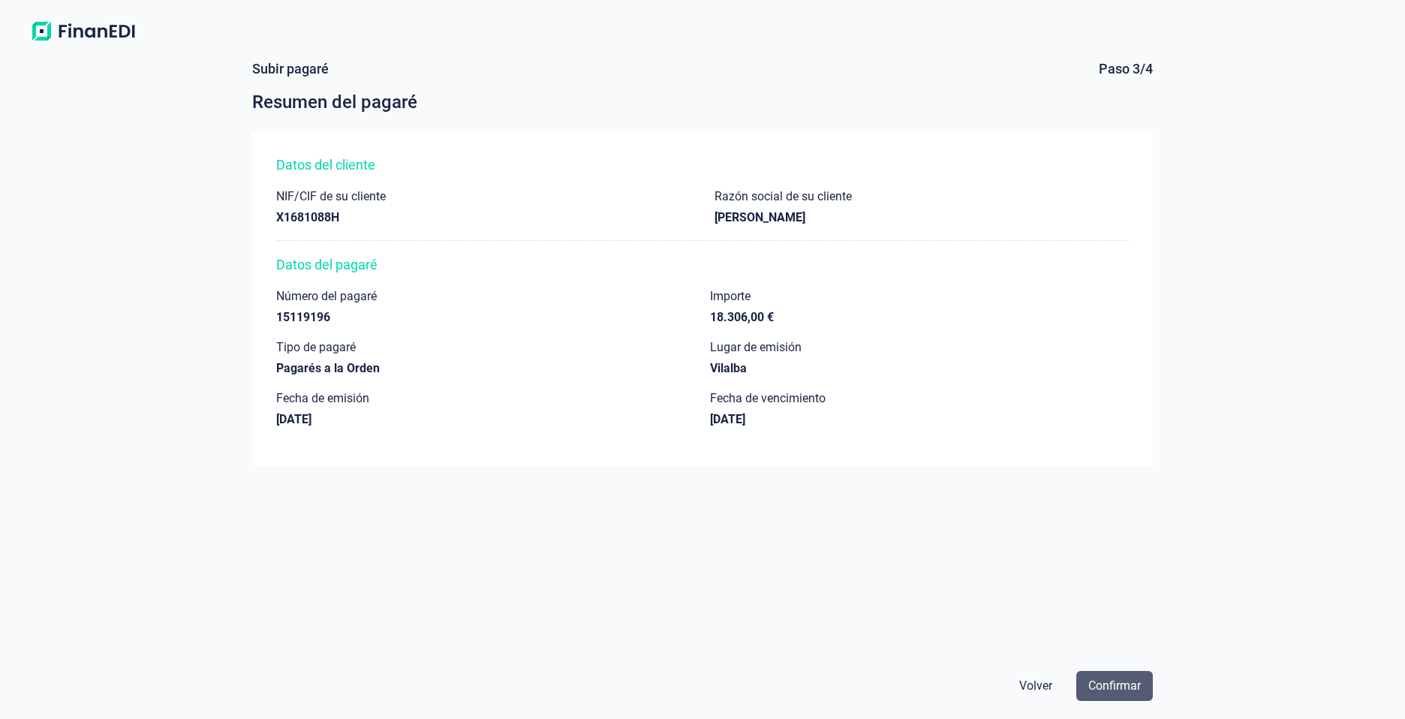
click at [1119, 686] on span "Confirmar" at bounding box center [1114, 686] width 53 height 18
